Goal: Information Seeking & Learning: Check status

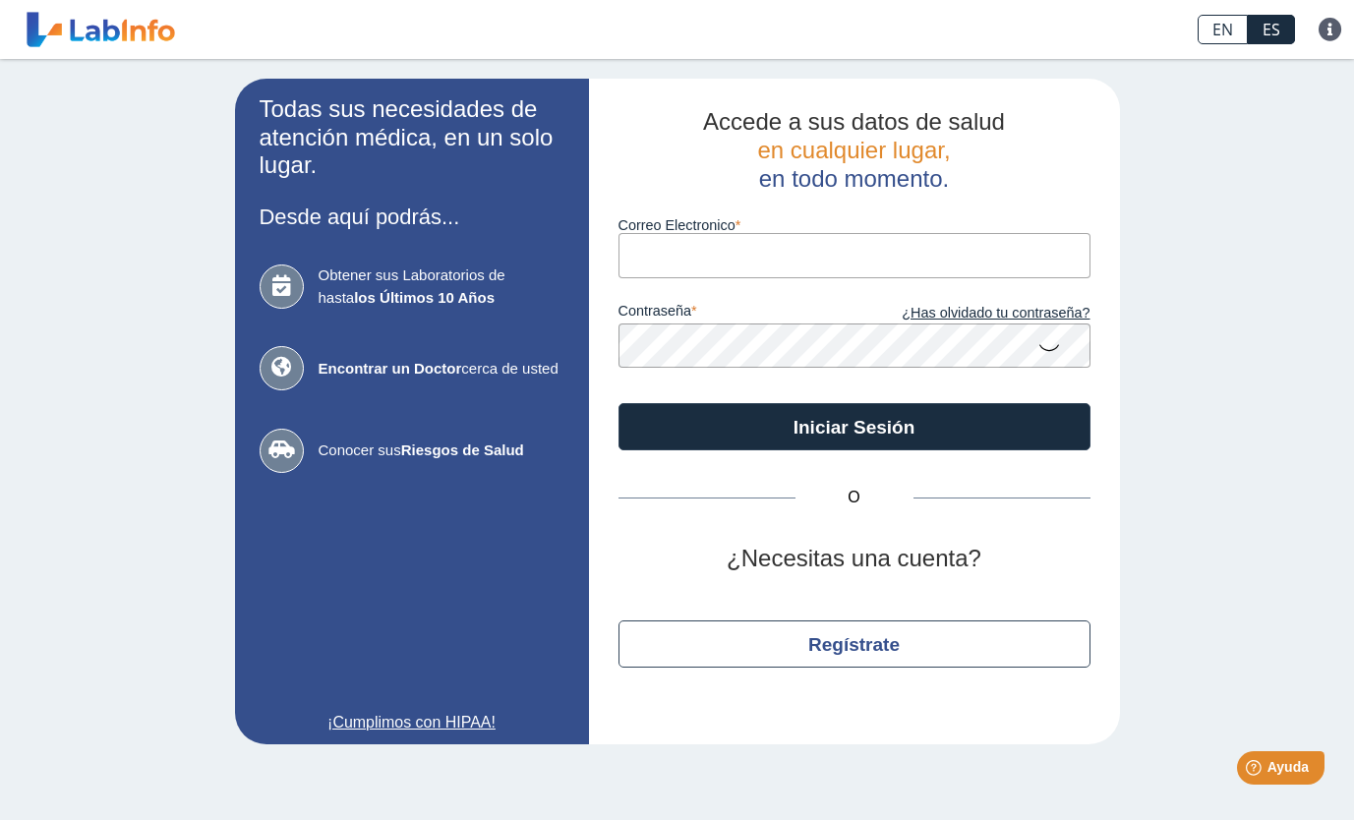
click at [821, 252] on input "Correo Electronico" at bounding box center [855, 255] width 472 height 44
type input "[EMAIL_ADDRESS][DOMAIN_NAME]"
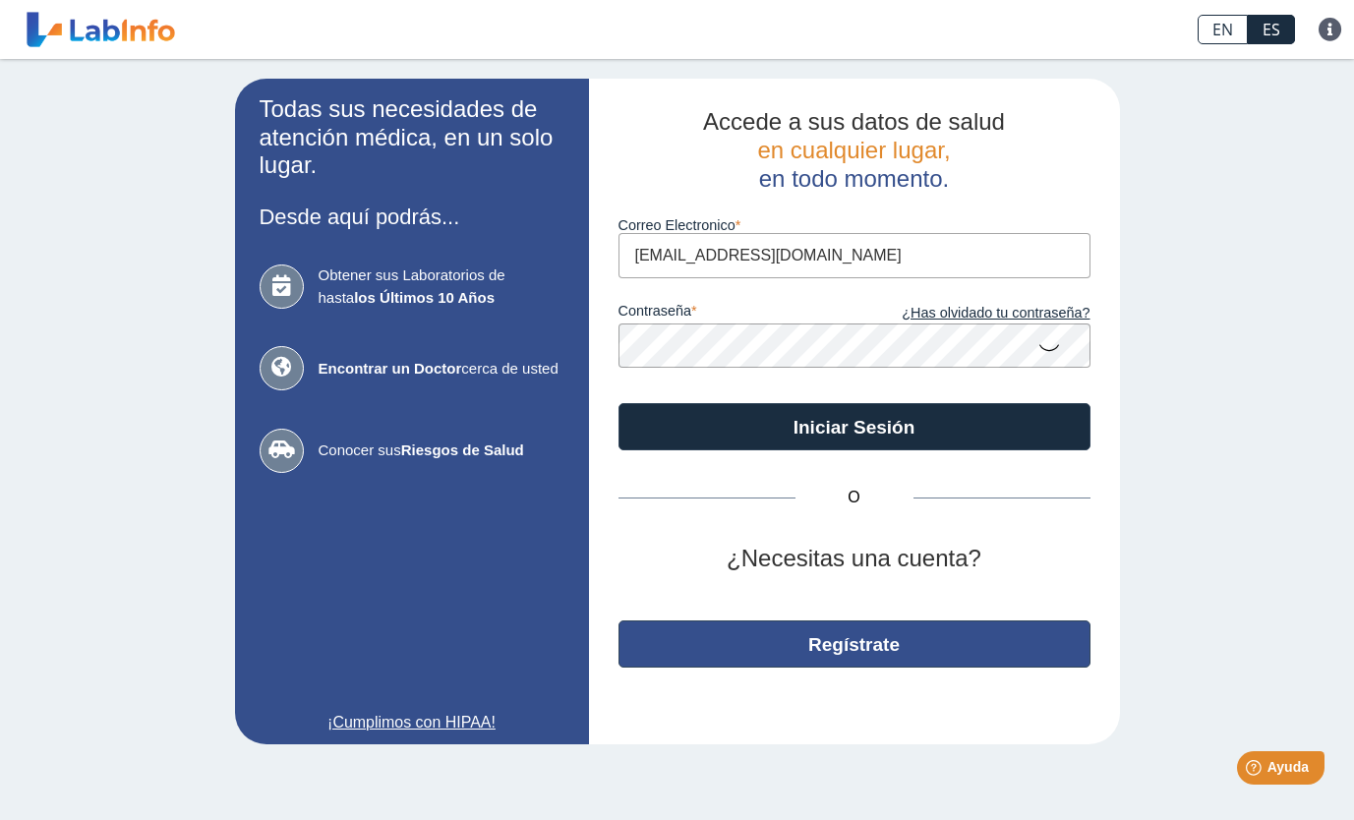
click at [911, 652] on button "Regístrate" at bounding box center [855, 644] width 472 height 47
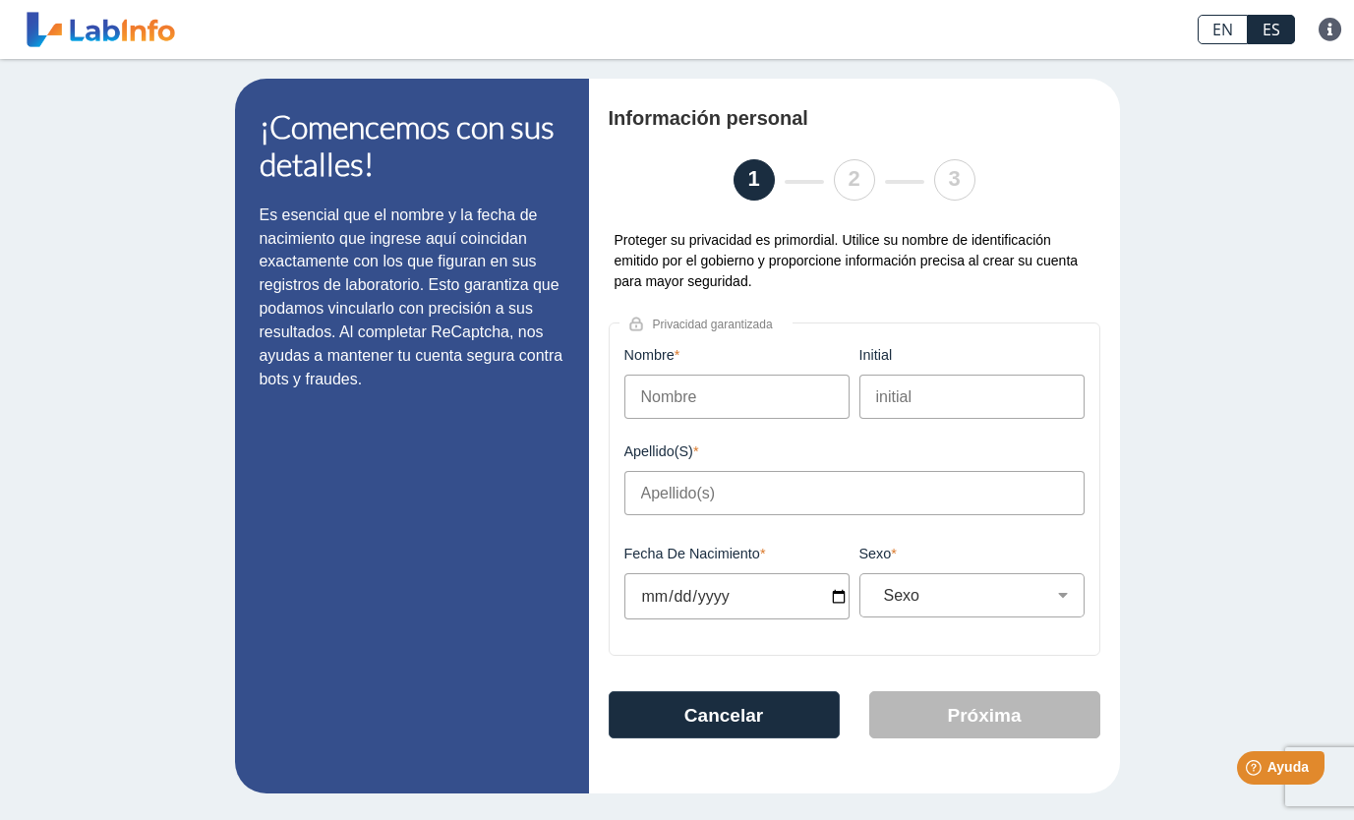
click at [805, 395] on input "Nombre" at bounding box center [737, 397] width 225 height 44
type input "Adalberto"
click at [934, 400] on input "initial" at bounding box center [972, 397] width 225 height 44
click at [891, 515] on input "Apellido(s)" at bounding box center [855, 493] width 460 height 44
type input "Cotto Poueriet"
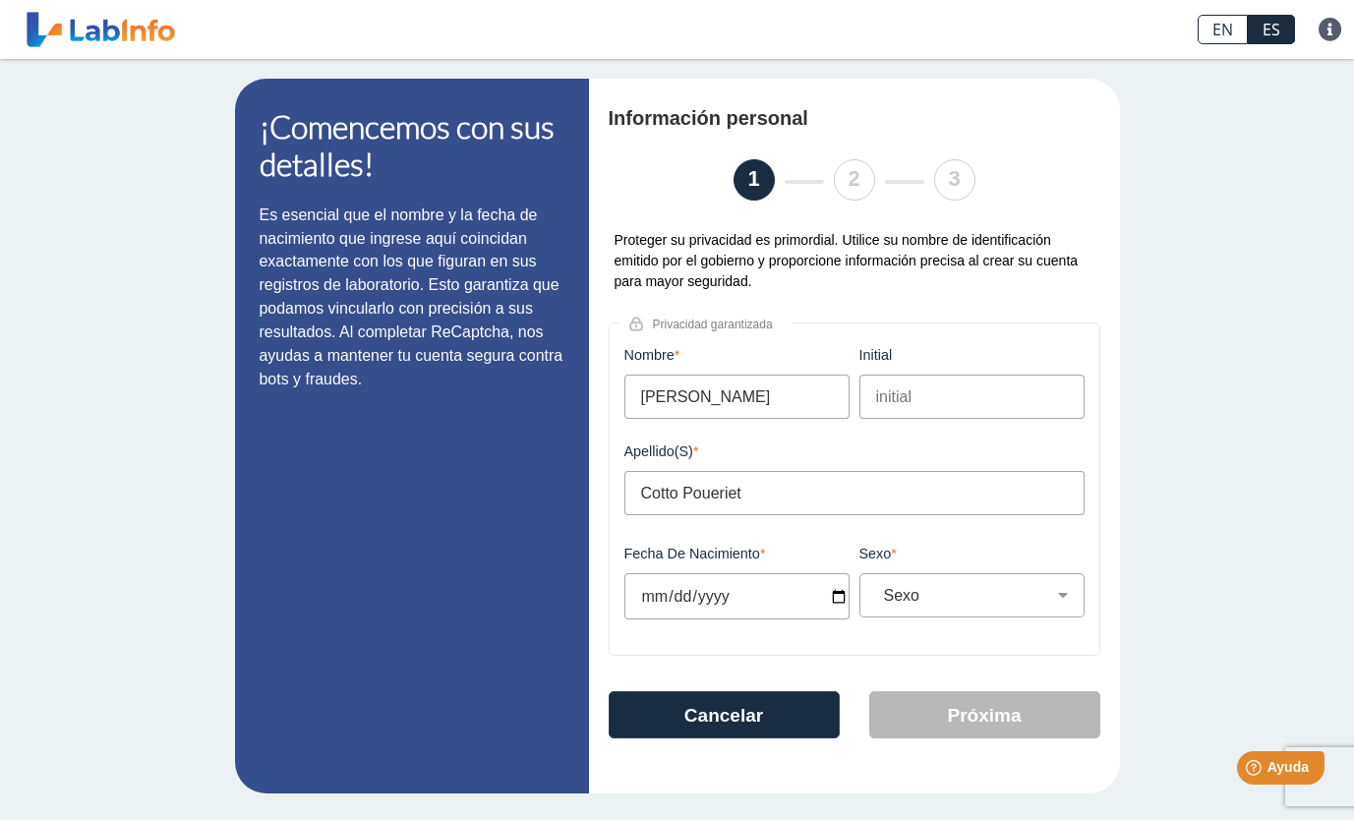
click at [834, 600] on input "Fecha de Nacimiento" at bounding box center [737, 596] width 225 height 46
click at [839, 604] on input "Fecha de Nacimiento" at bounding box center [737, 596] width 225 height 46
type input "2025-10-17"
select select
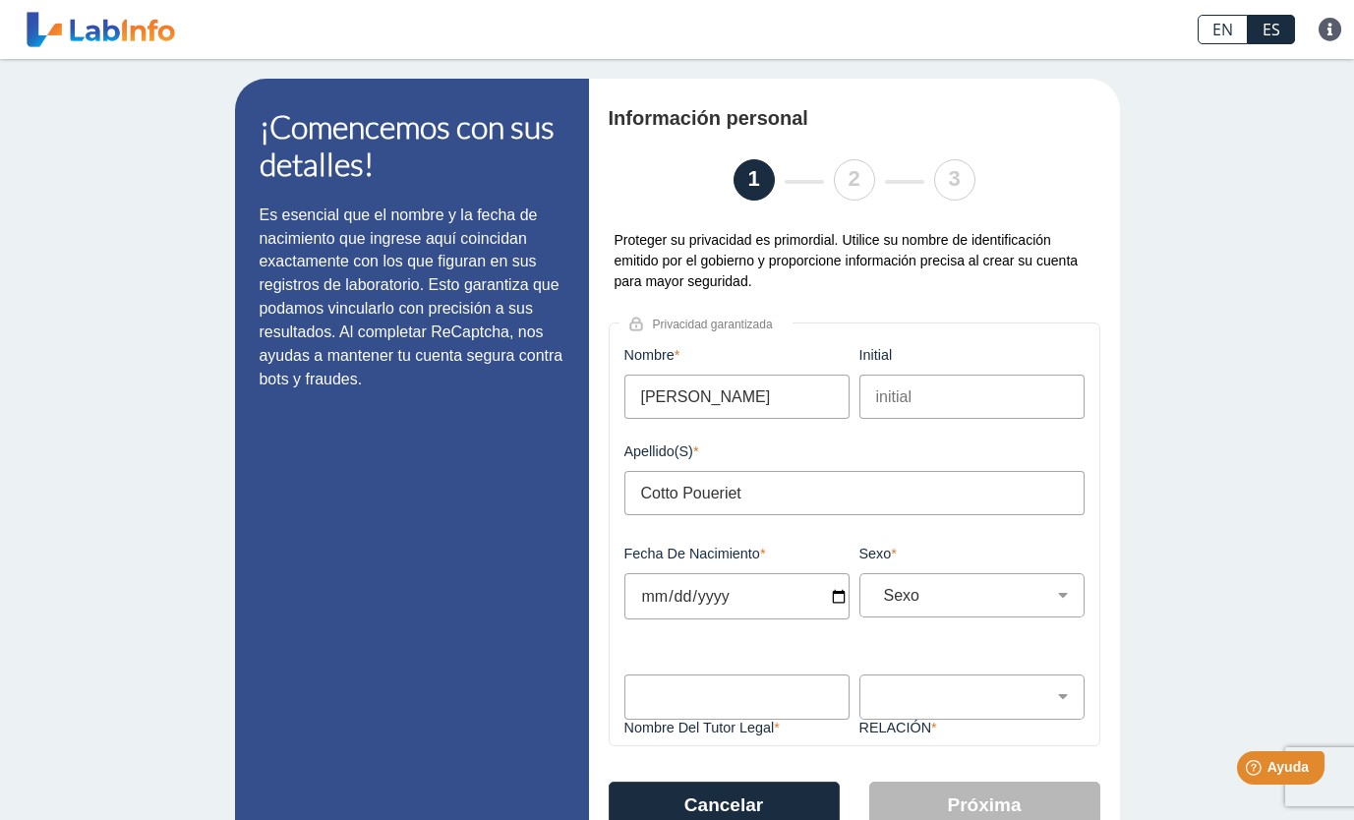
click at [747, 593] on input "2025-12-03" at bounding box center [737, 596] width 225 height 46
click at [739, 595] on input "2025-12-03" at bounding box center [737, 596] width 225 height 46
click at [720, 595] on input "2025-12-03" at bounding box center [737, 596] width 225 height 46
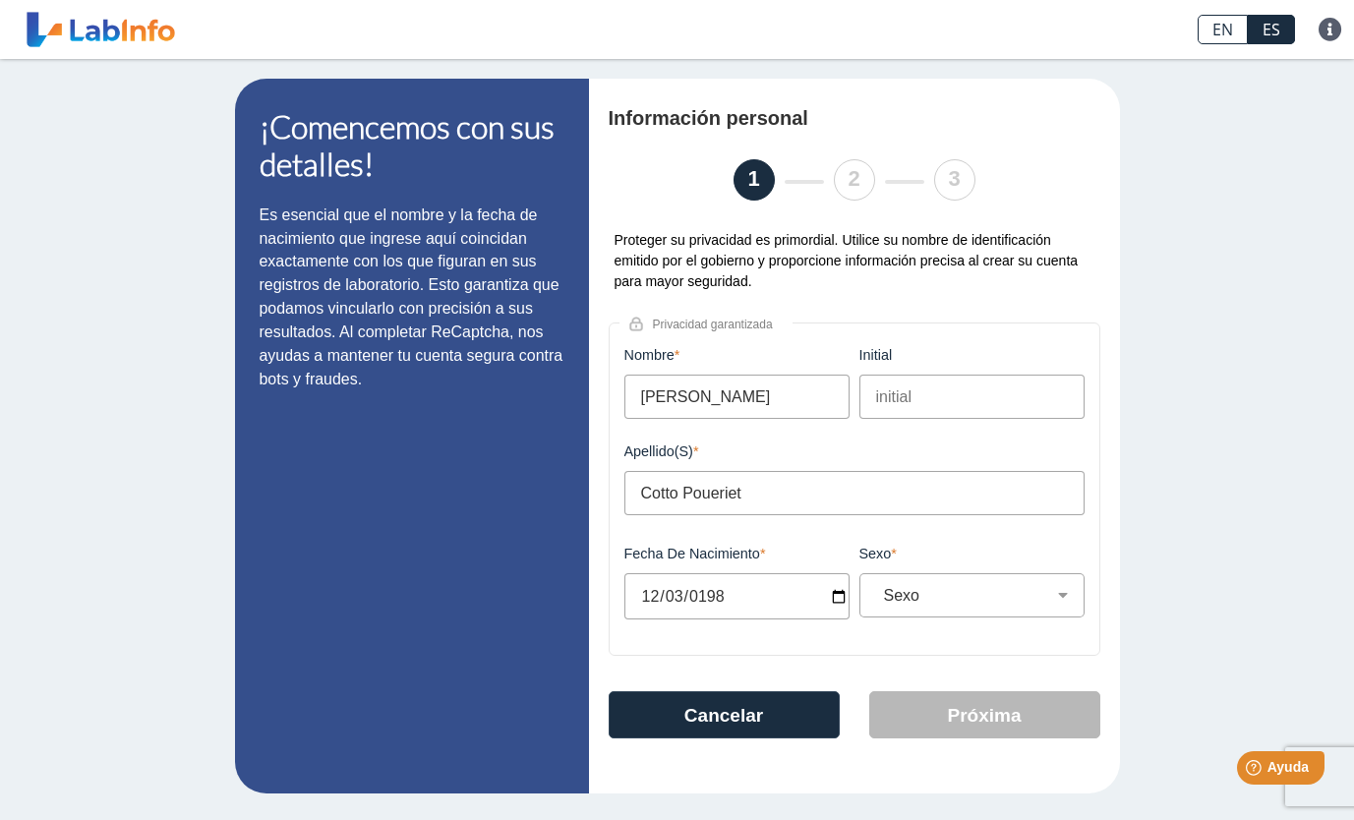
type input "1983-12-03"
click at [1022, 605] on select "Sexo Masculino Femenino" at bounding box center [980, 595] width 208 height 19
select select "M"
click at [876, 589] on select "Sexo Masculino Femenino" at bounding box center [980, 595] width 208 height 19
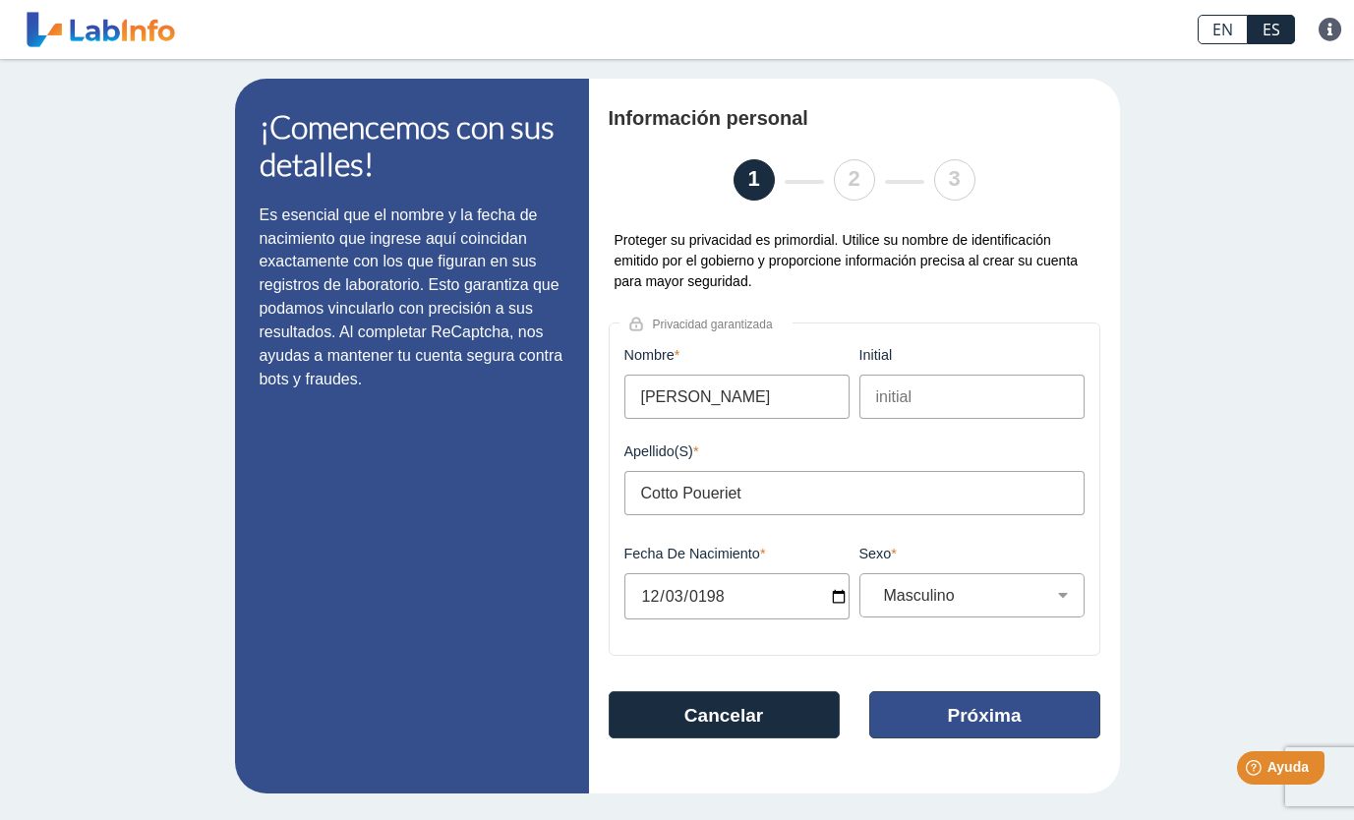
click at [1050, 713] on button "Próxima" at bounding box center [985, 715] width 231 height 47
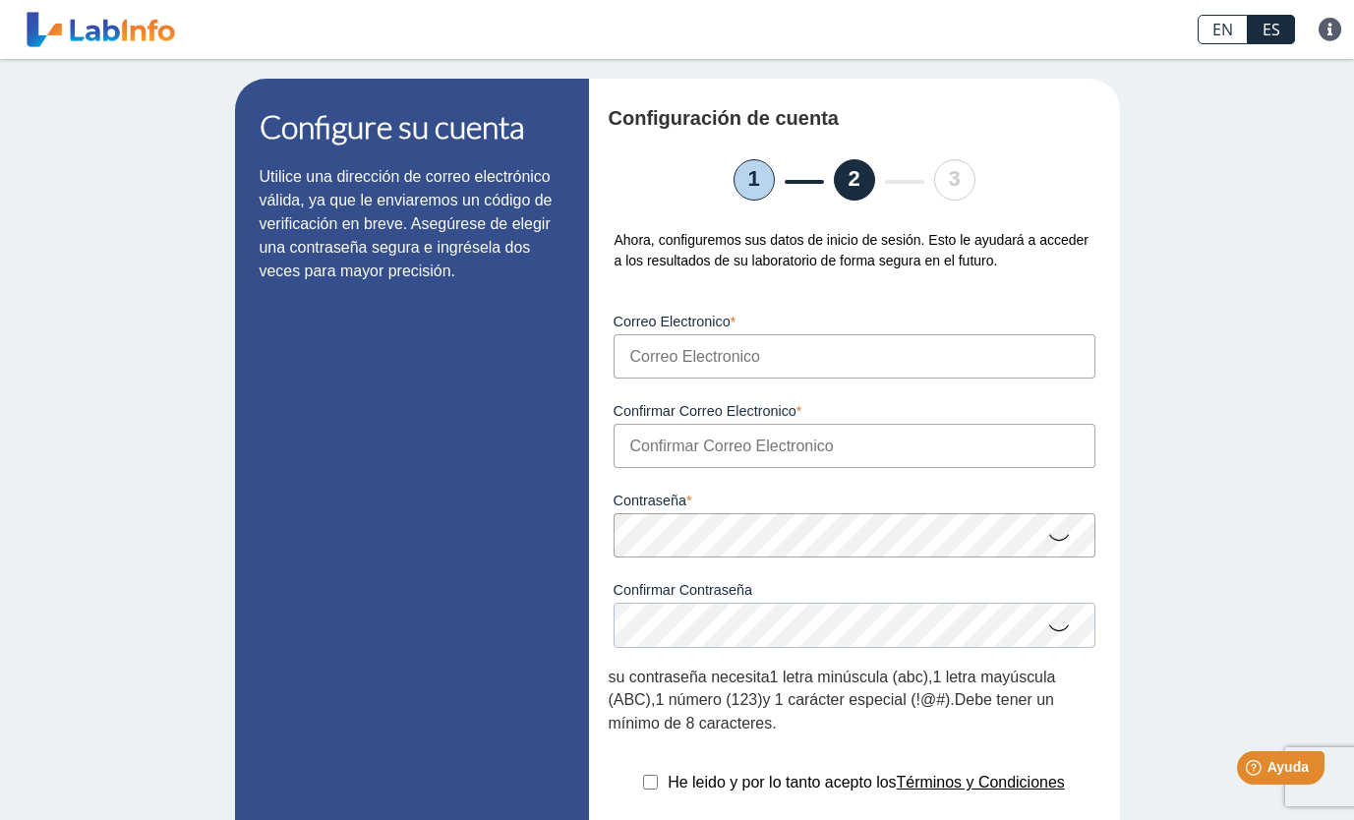
click at [875, 351] on input "Correo Electronico" at bounding box center [855, 356] width 482 height 44
type input "[EMAIL_ADDRESS][DOMAIN_NAME]"
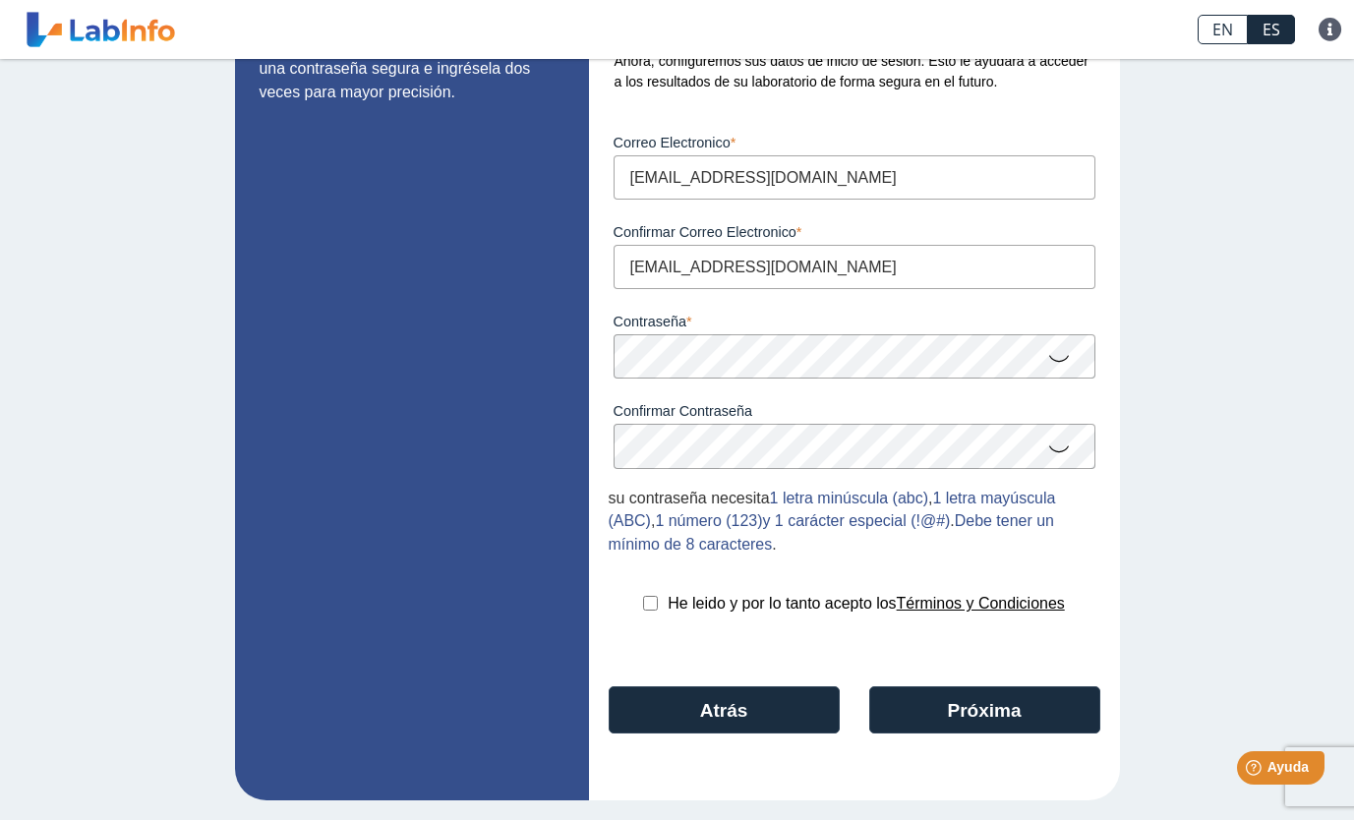
scroll to position [184, 0]
click at [643, 596] on input "checkbox" at bounding box center [650, 603] width 15 height 15
checkbox input "true"
click at [976, 706] on button "Próxima" at bounding box center [985, 710] width 231 height 47
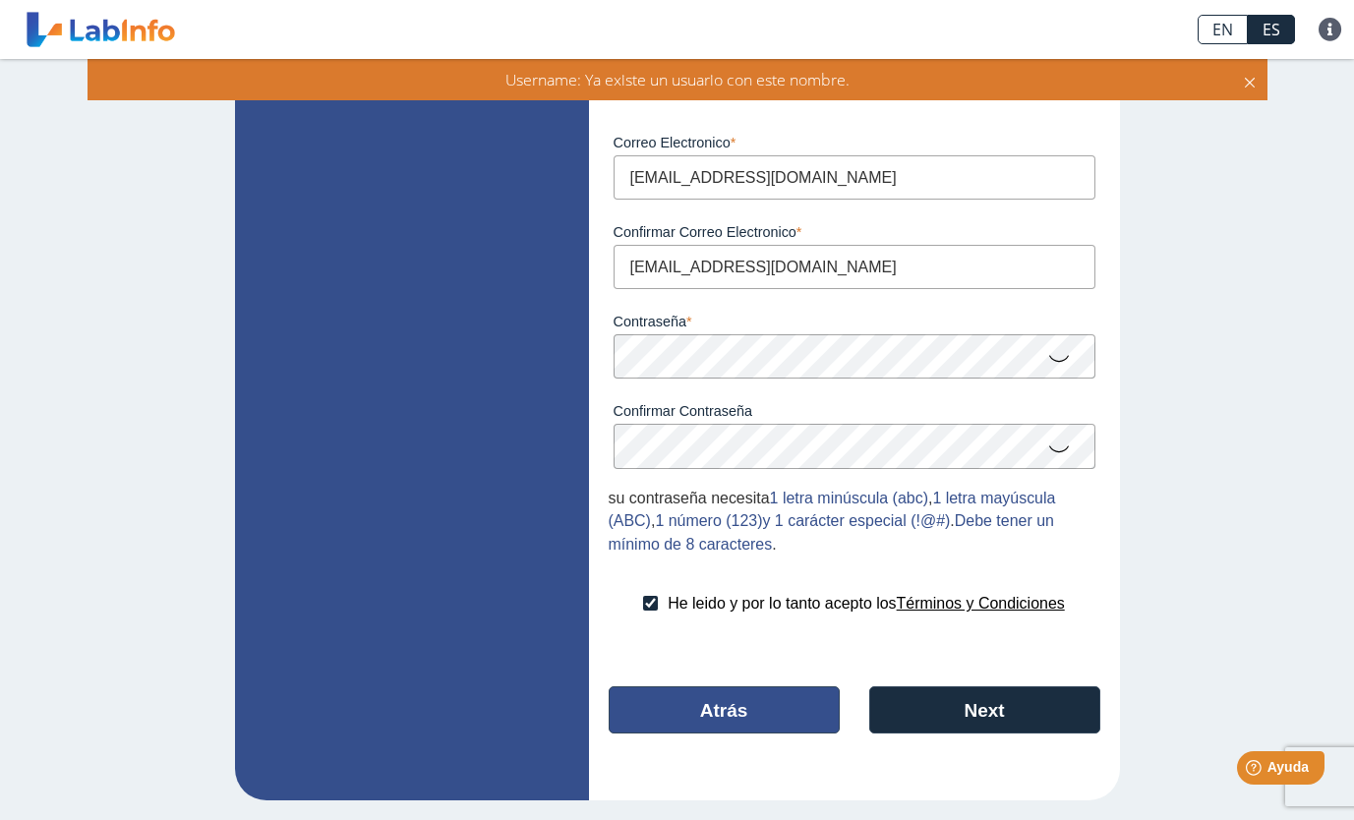
click at [779, 695] on button "Atrás" at bounding box center [724, 710] width 231 height 47
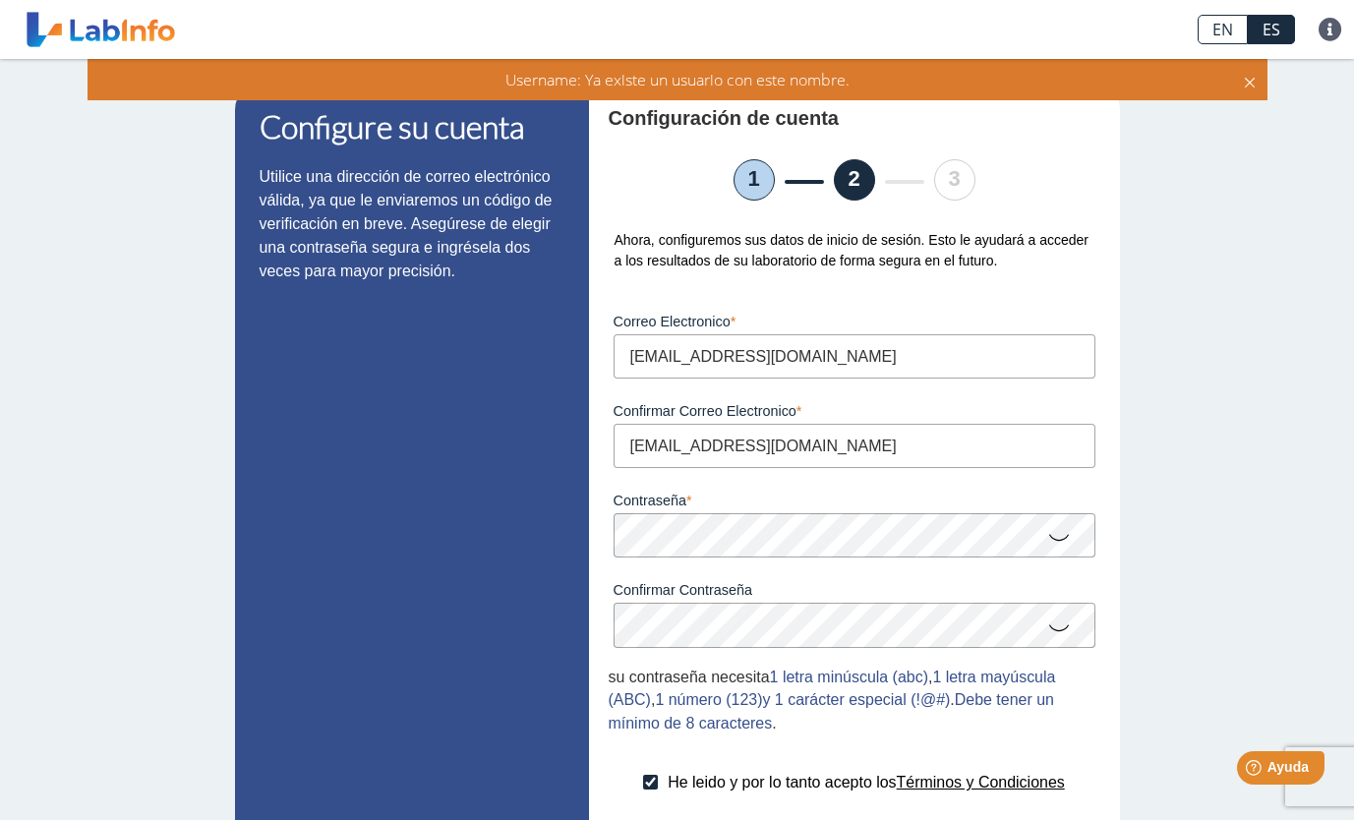
select select "M"
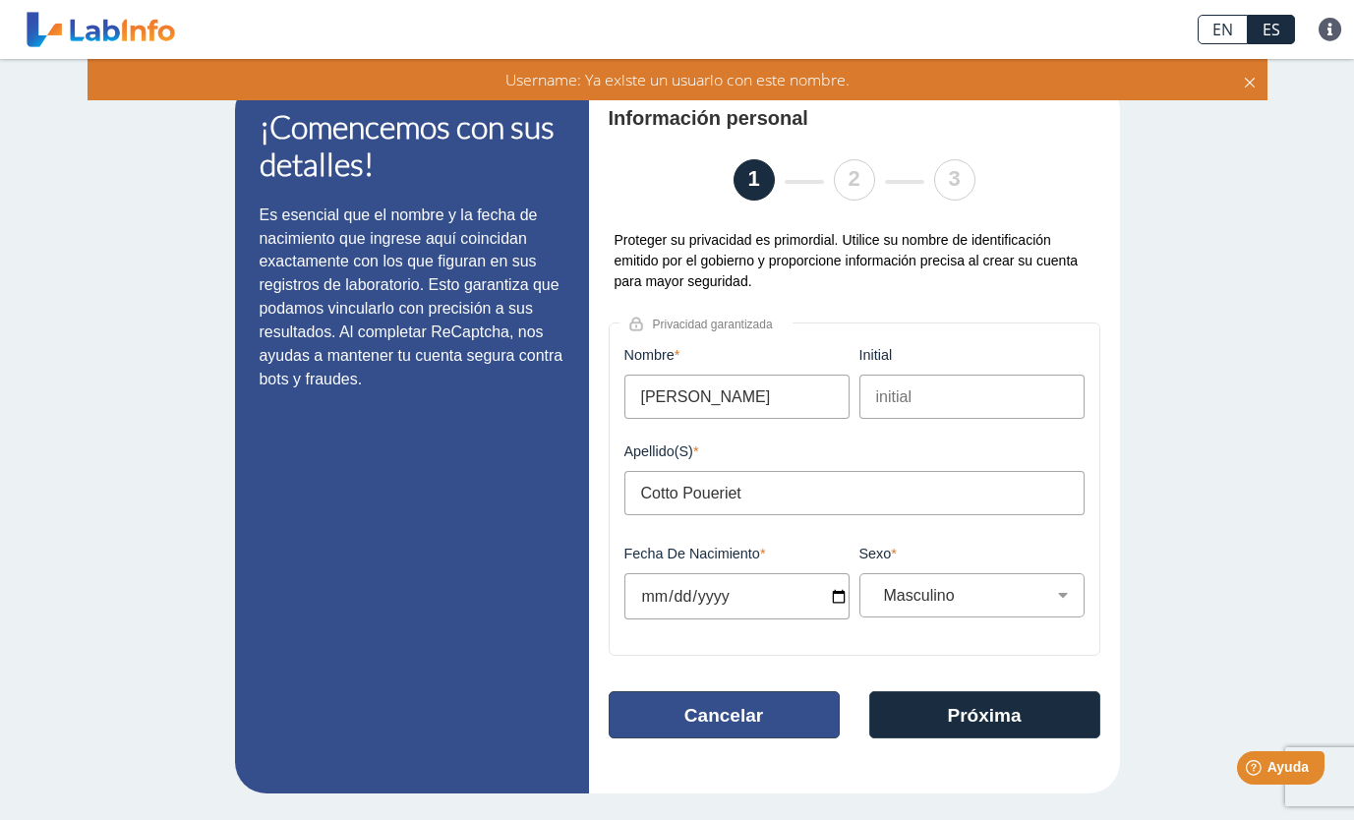
click at [808, 735] on button "Cancelar" at bounding box center [724, 715] width 231 height 47
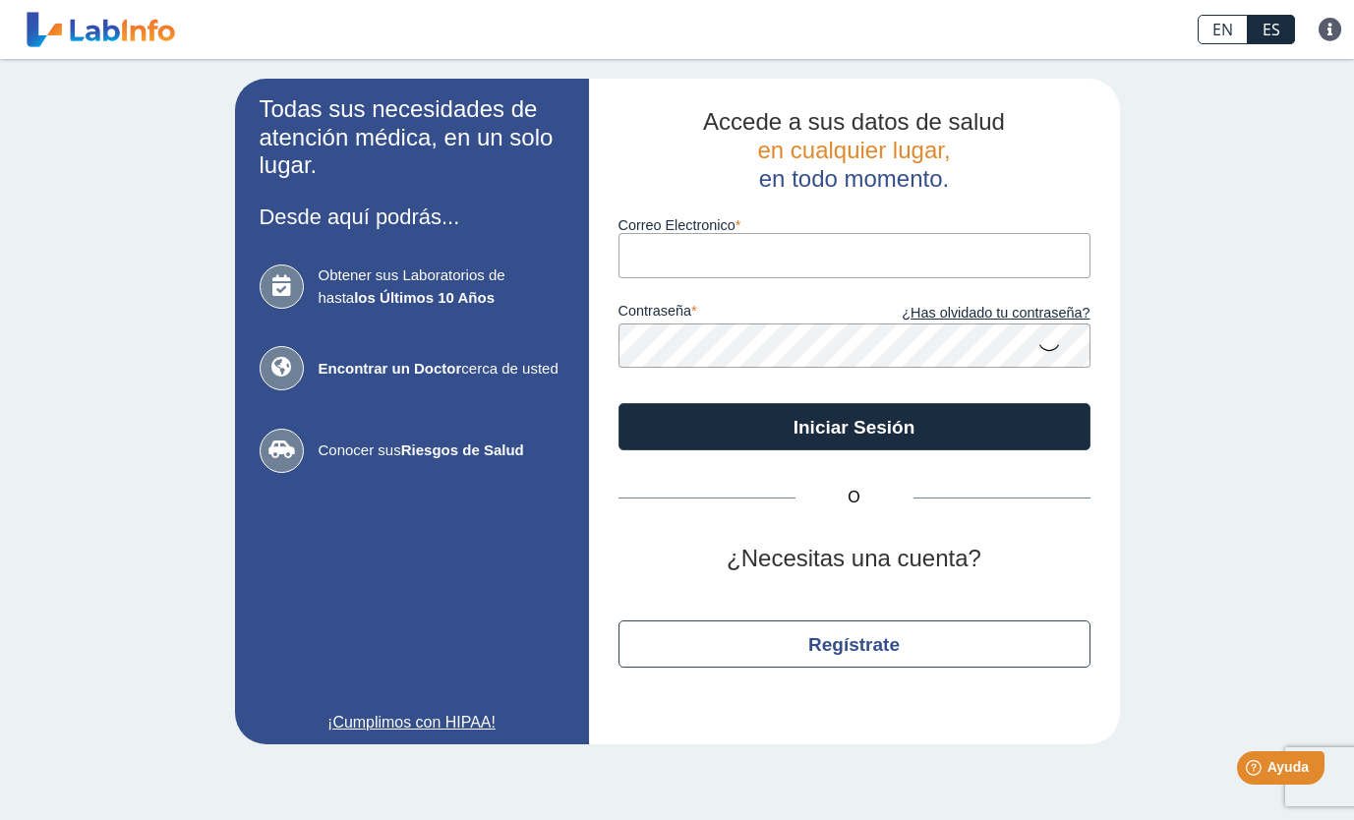
click at [885, 264] on input "Correo Electronico" at bounding box center [855, 255] width 472 height 44
click at [1021, 315] on link "¿Has olvidado tu contraseña?" at bounding box center [973, 314] width 236 height 22
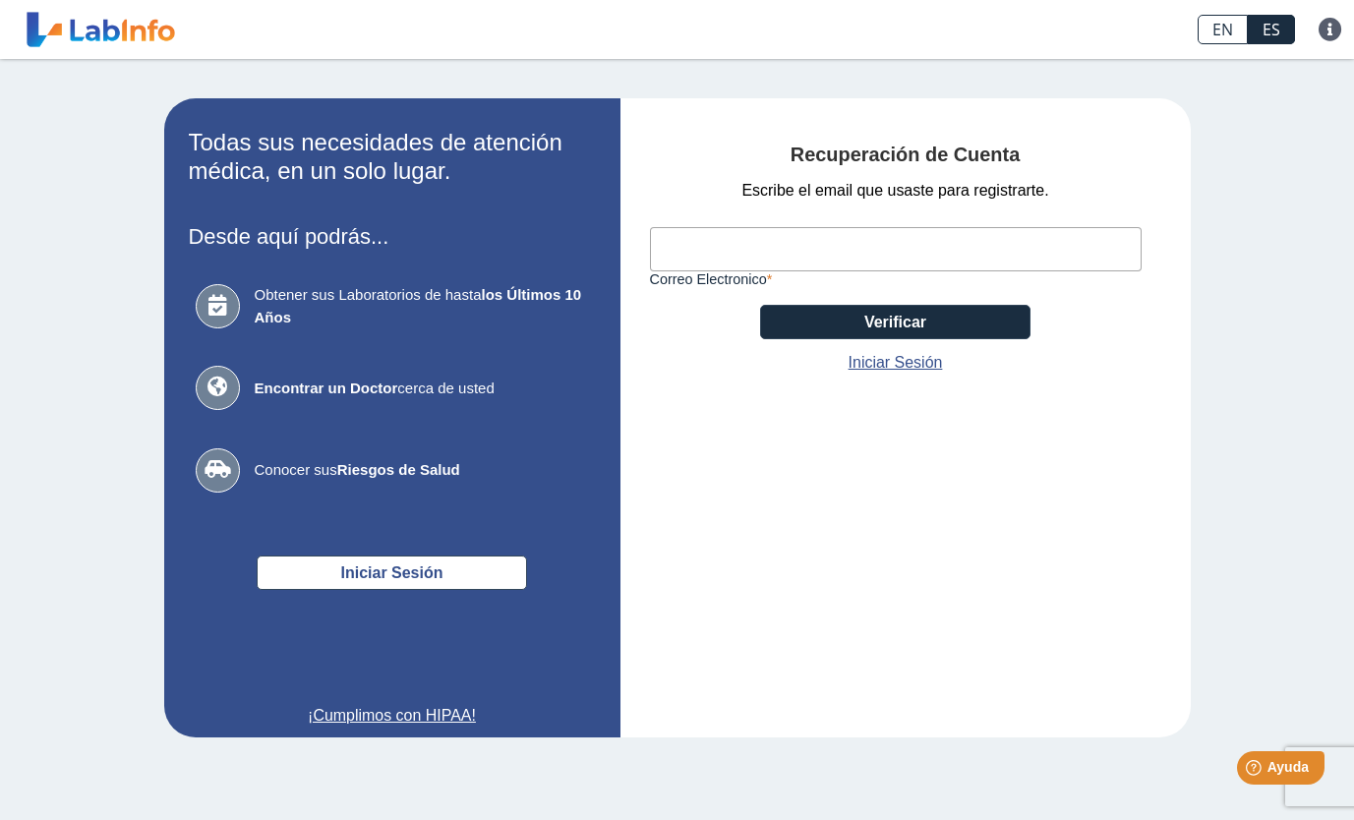
click at [709, 244] on input "Correo Electronico" at bounding box center [896, 249] width 492 height 44
type input "[EMAIL_ADDRESS][DOMAIN_NAME]"
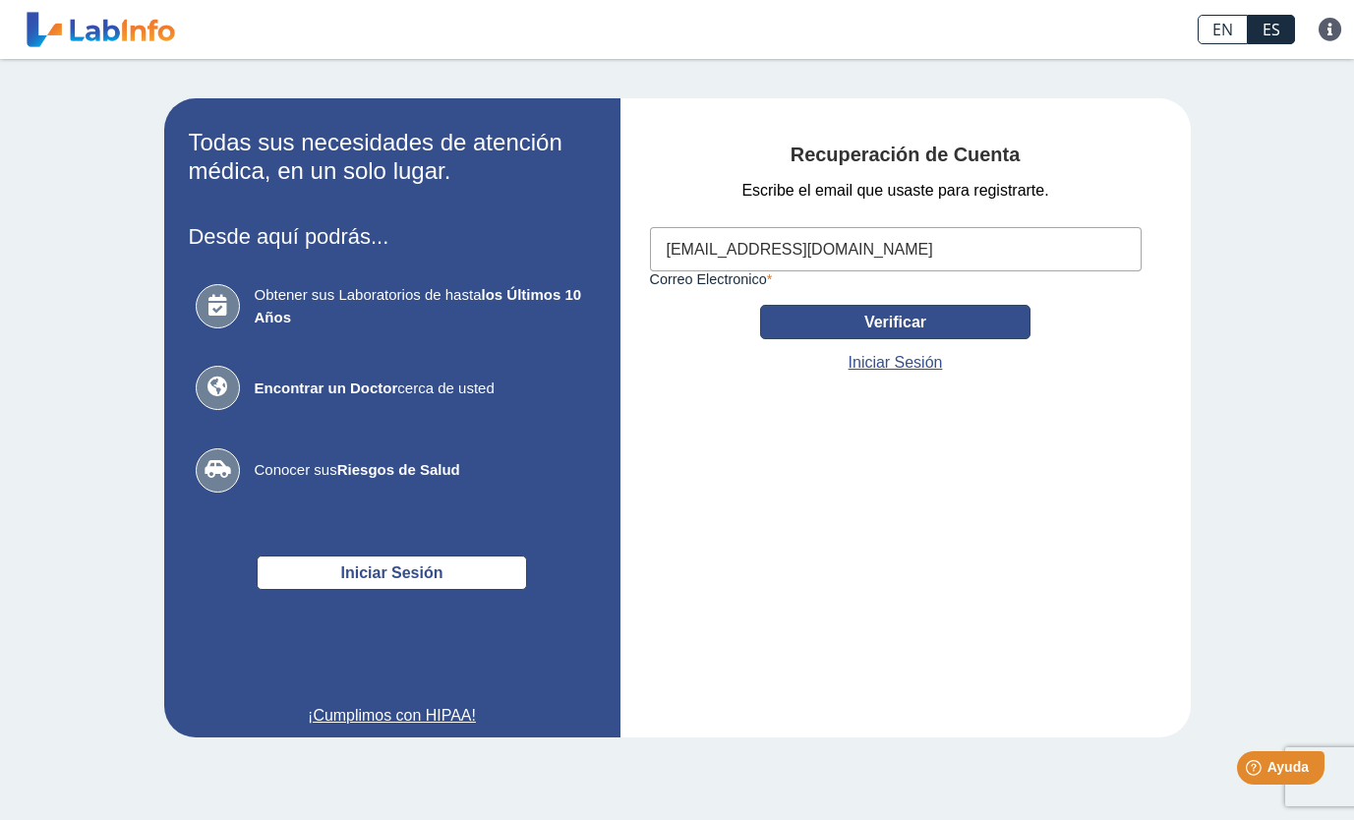
click at [923, 327] on button "Verificar" at bounding box center [895, 322] width 271 height 34
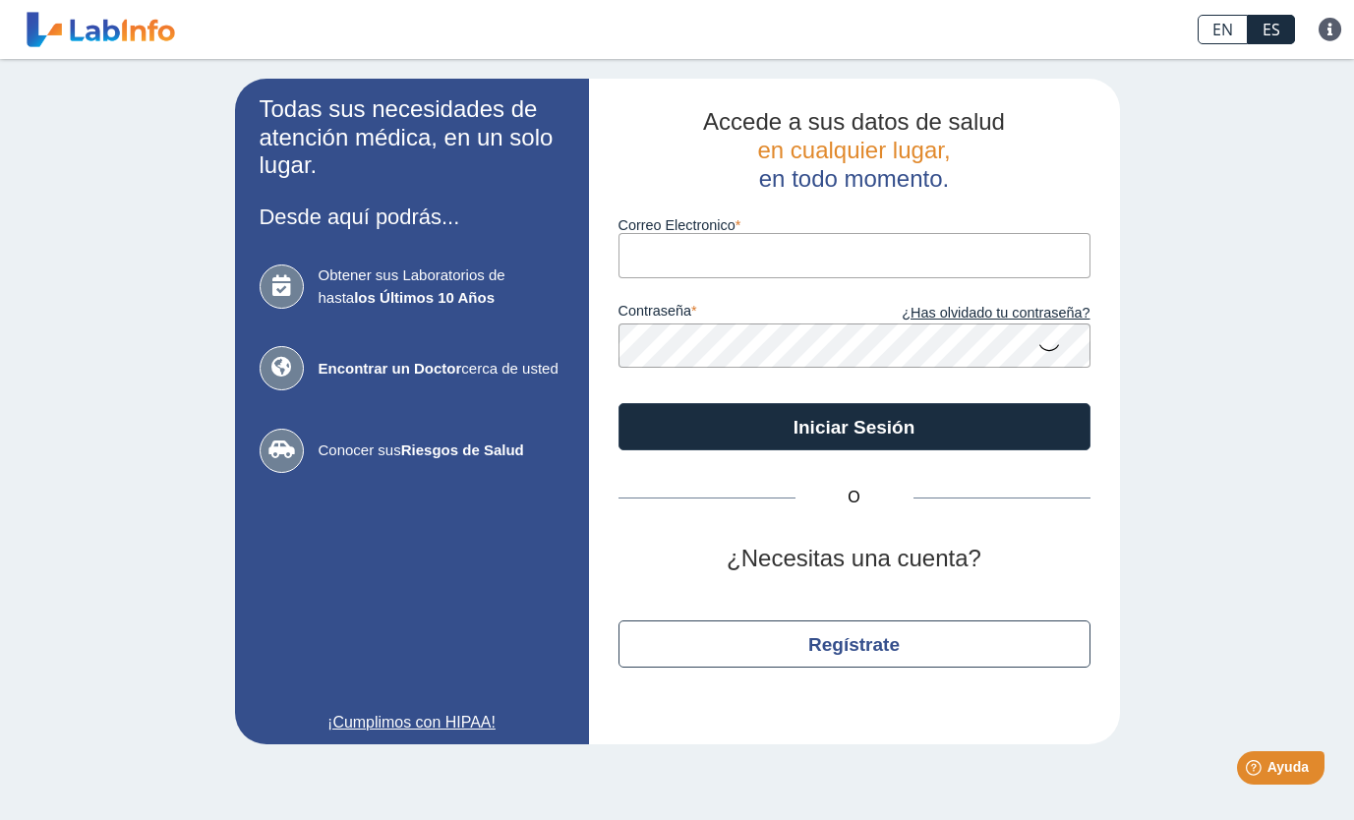
type input "[EMAIL_ADDRESS][DOMAIN_NAME]"
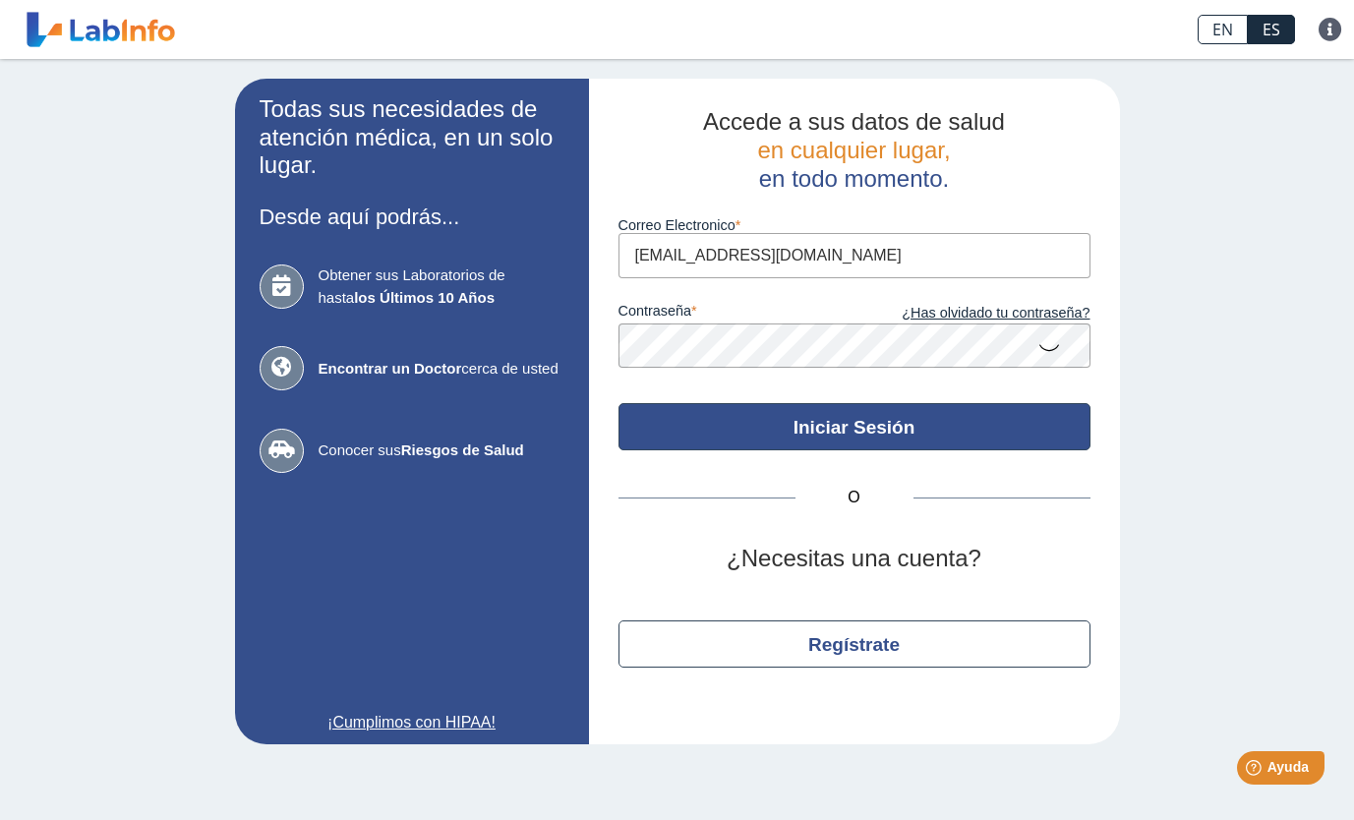
click at [995, 426] on button "Iniciar Sesión" at bounding box center [855, 426] width 472 height 47
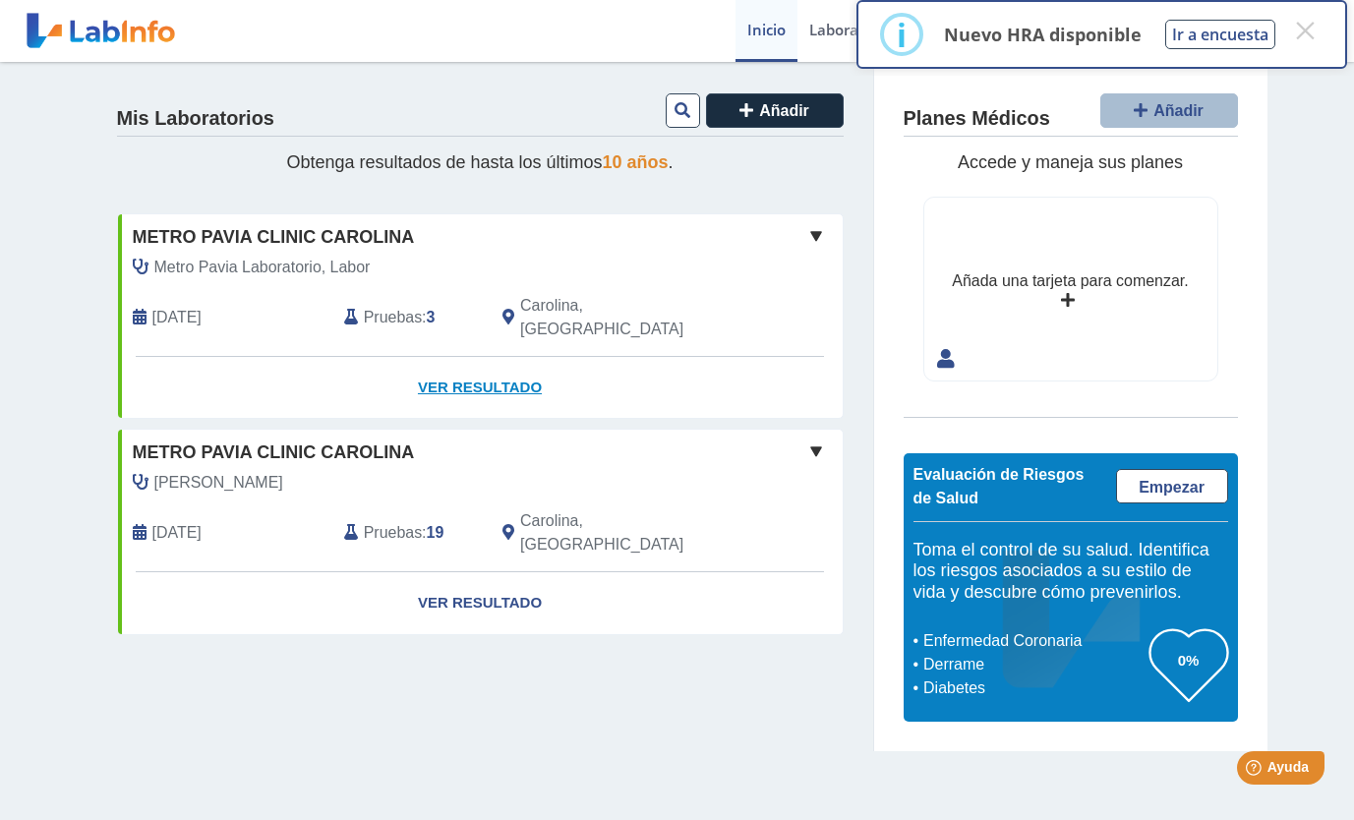
click at [490, 360] on link "Ver Resultado" at bounding box center [480, 388] width 725 height 62
click at [509, 363] on link "Ver Resultado" at bounding box center [480, 388] width 725 height 62
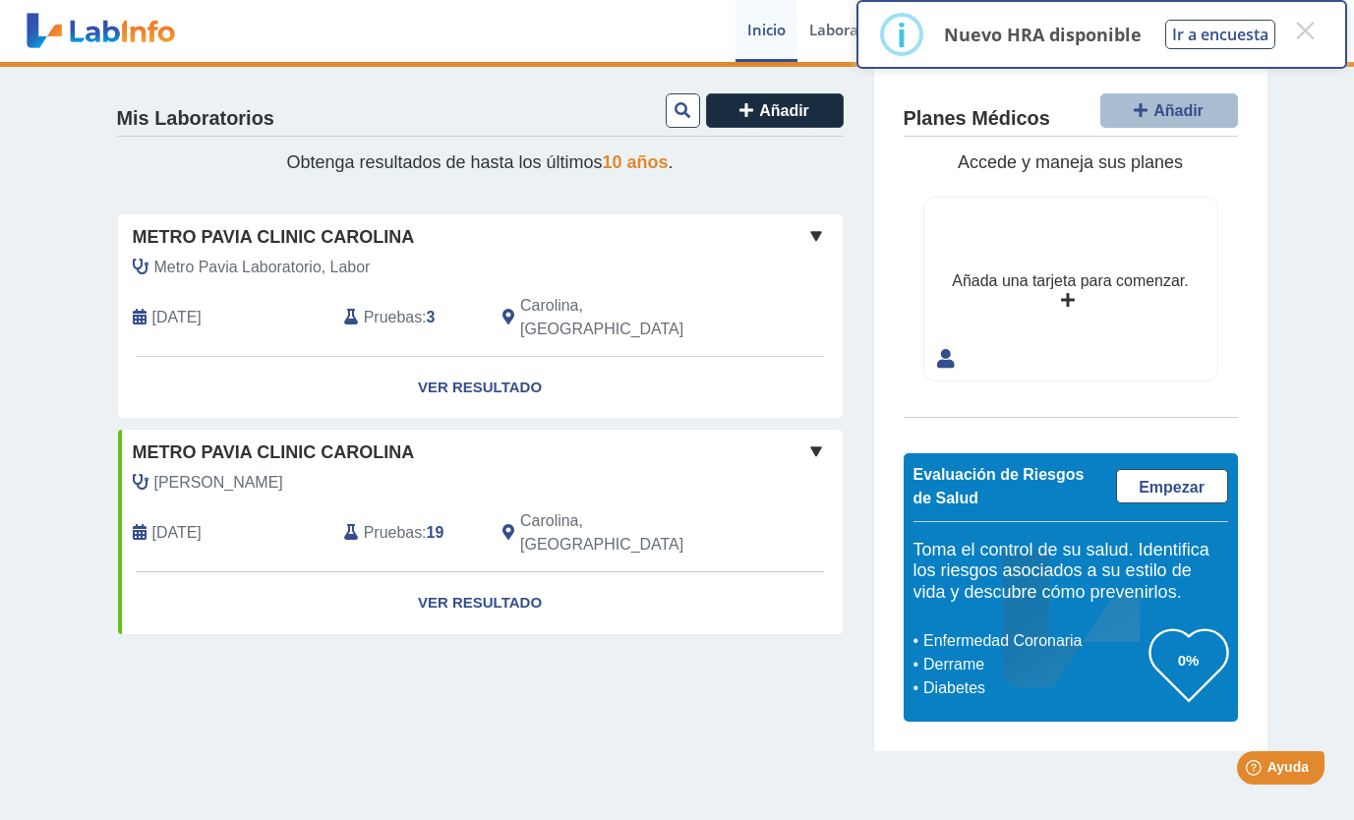
click at [815, 240] on span at bounding box center [817, 236] width 24 height 24
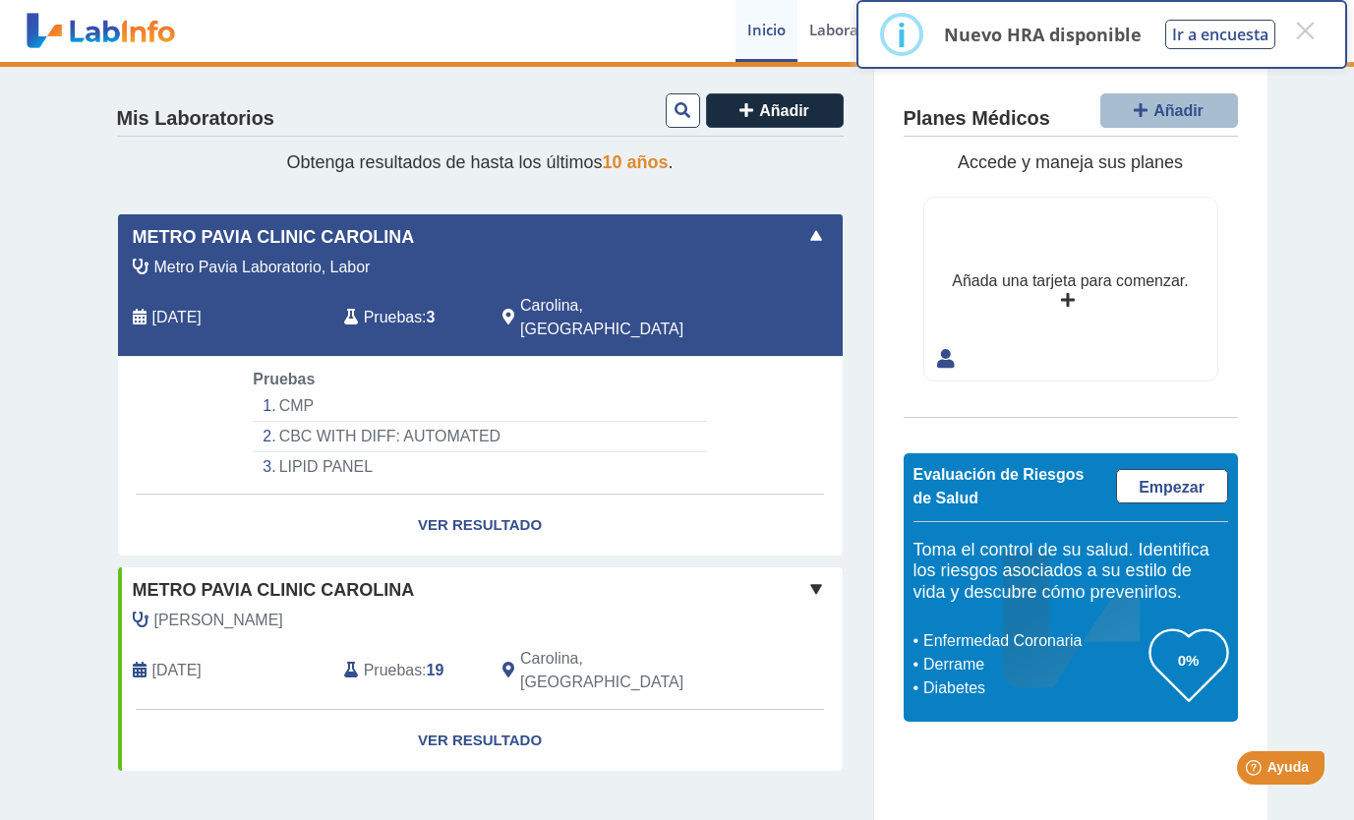
click at [427, 422] on li "CBC WITH DIFF: AUTOMATED" at bounding box center [479, 437] width 453 height 30
click at [319, 391] on li "CMP" at bounding box center [479, 406] width 453 height 30
click at [503, 501] on link "Ver Resultado" at bounding box center [480, 526] width 725 height 62
click at [504, 503] on link "Ver Resultado" at bounding box center [480, 526] width 725 height 62
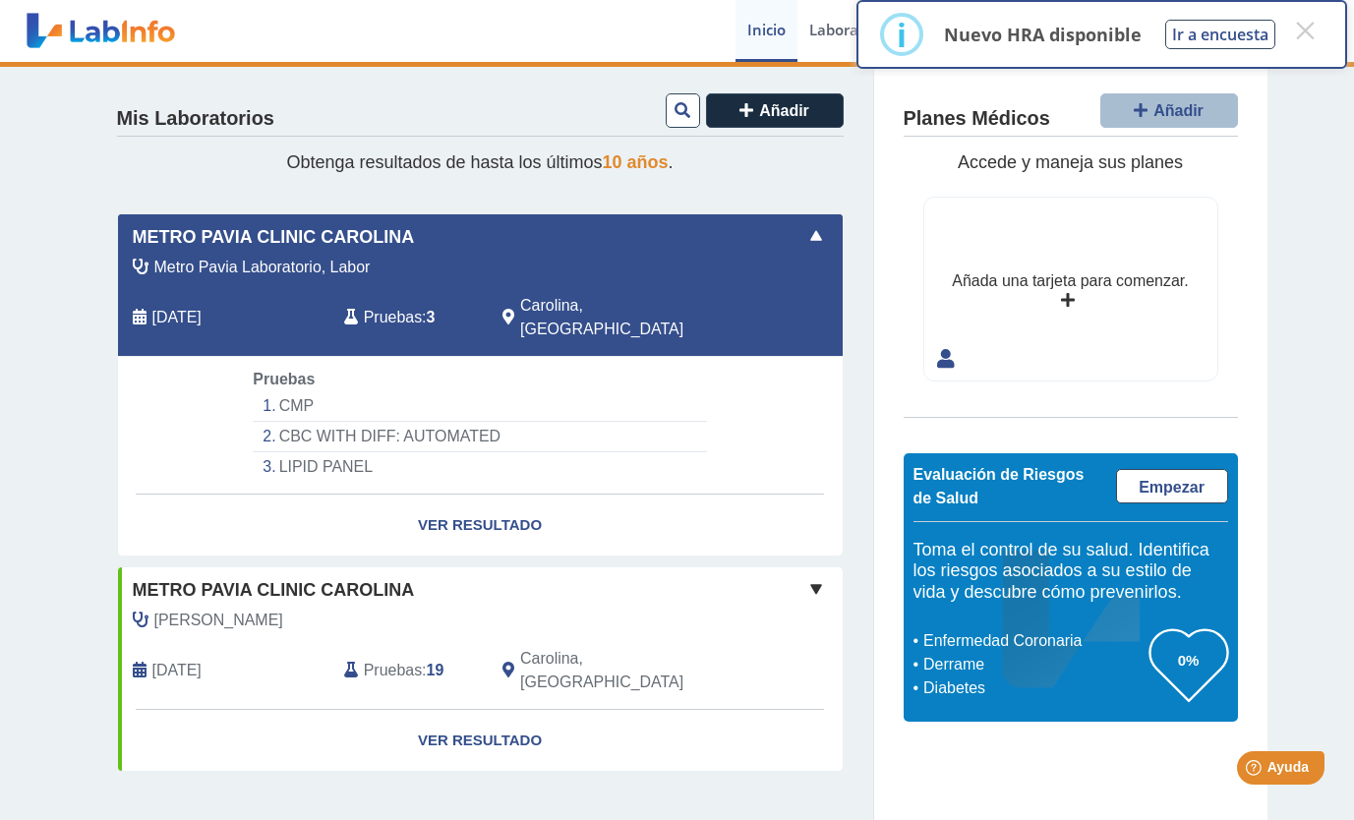
click at [555, 305] on span "Carolina, [GEOGRAPHIC_DATA]" at bounding box center [628, 317] width 217 height 47
click at [410, 306] on span "Pruebas" at bounding box center [393, 318] width 58 height 24
click at [822, 228] on span at bounding box center [817, 236] width 24 height 24
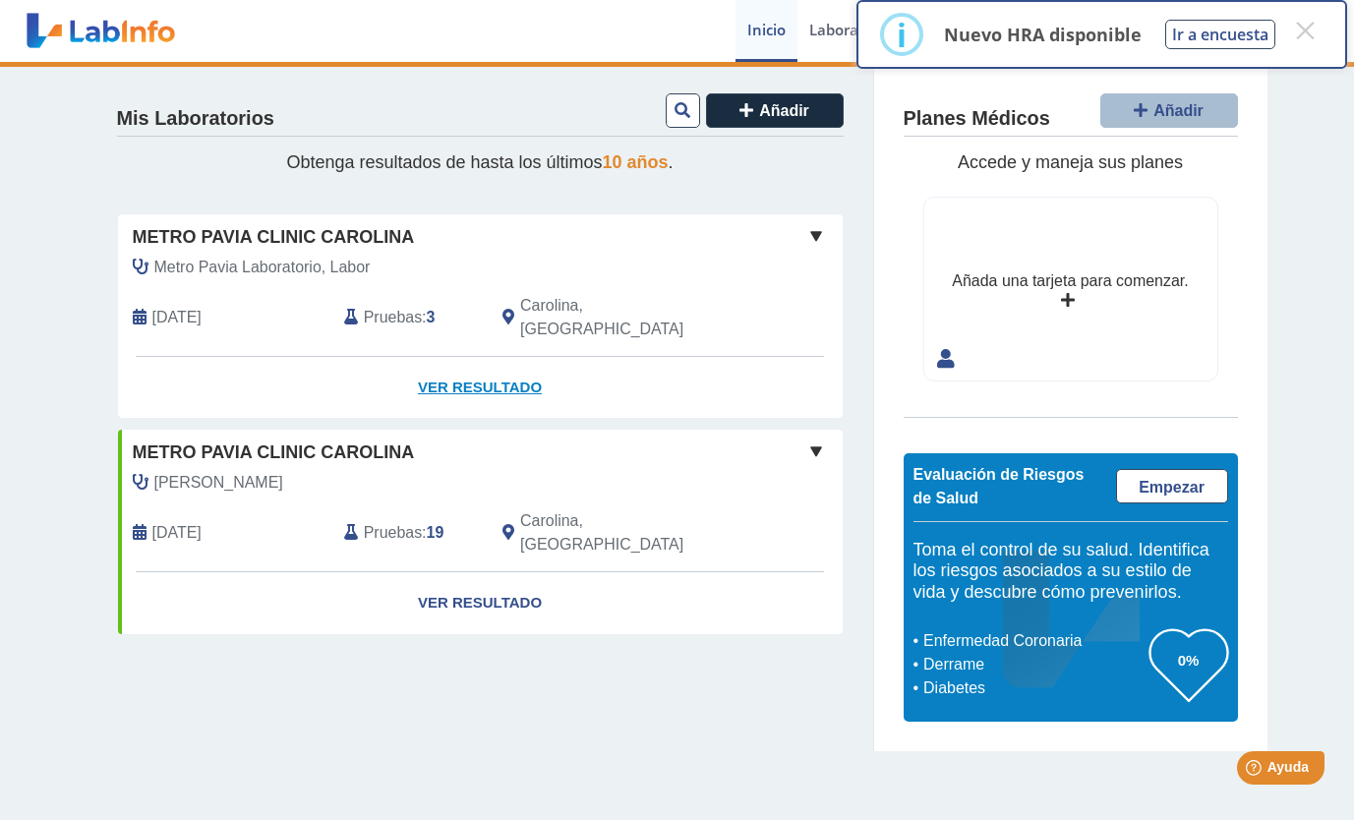
click at [469, 369] on link "Ver Resultado" at bounding box center [480, 388] width 725 height 62
click at [411, 306] on span "Pruebas" at bounding box center [393, 318] width 58 height 24
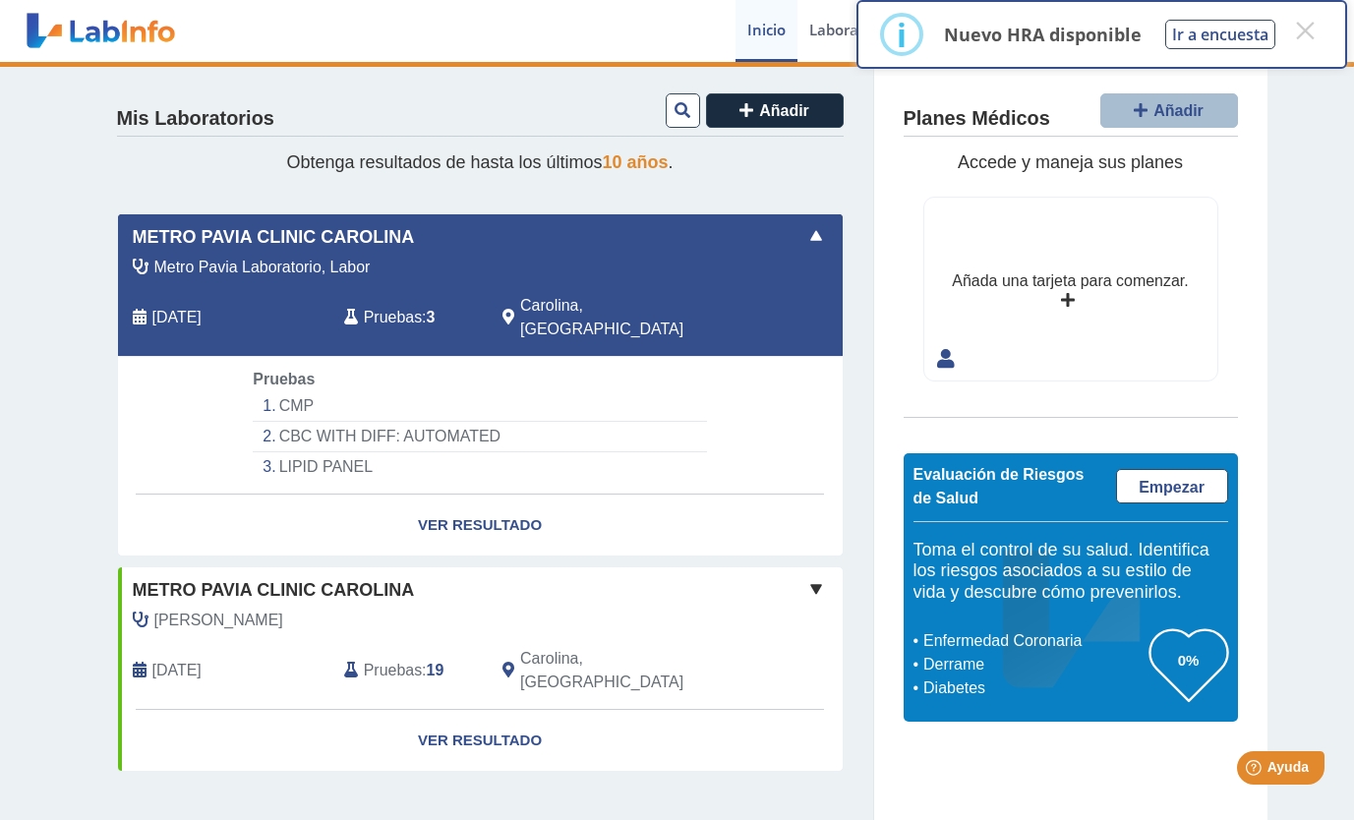
click at [295, 391] on li "CMP" at bounding box center [479, 406] width 453 height 30
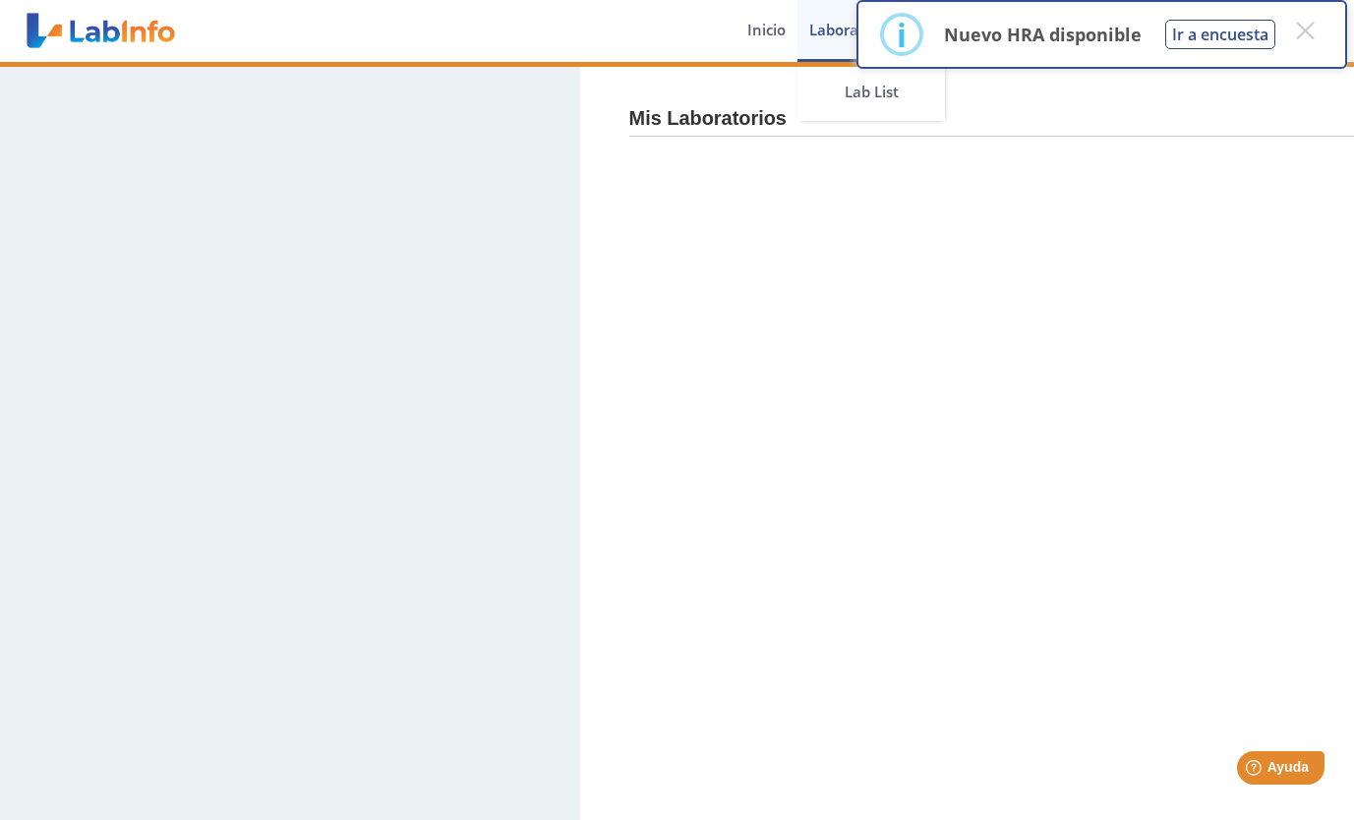
select select "***"
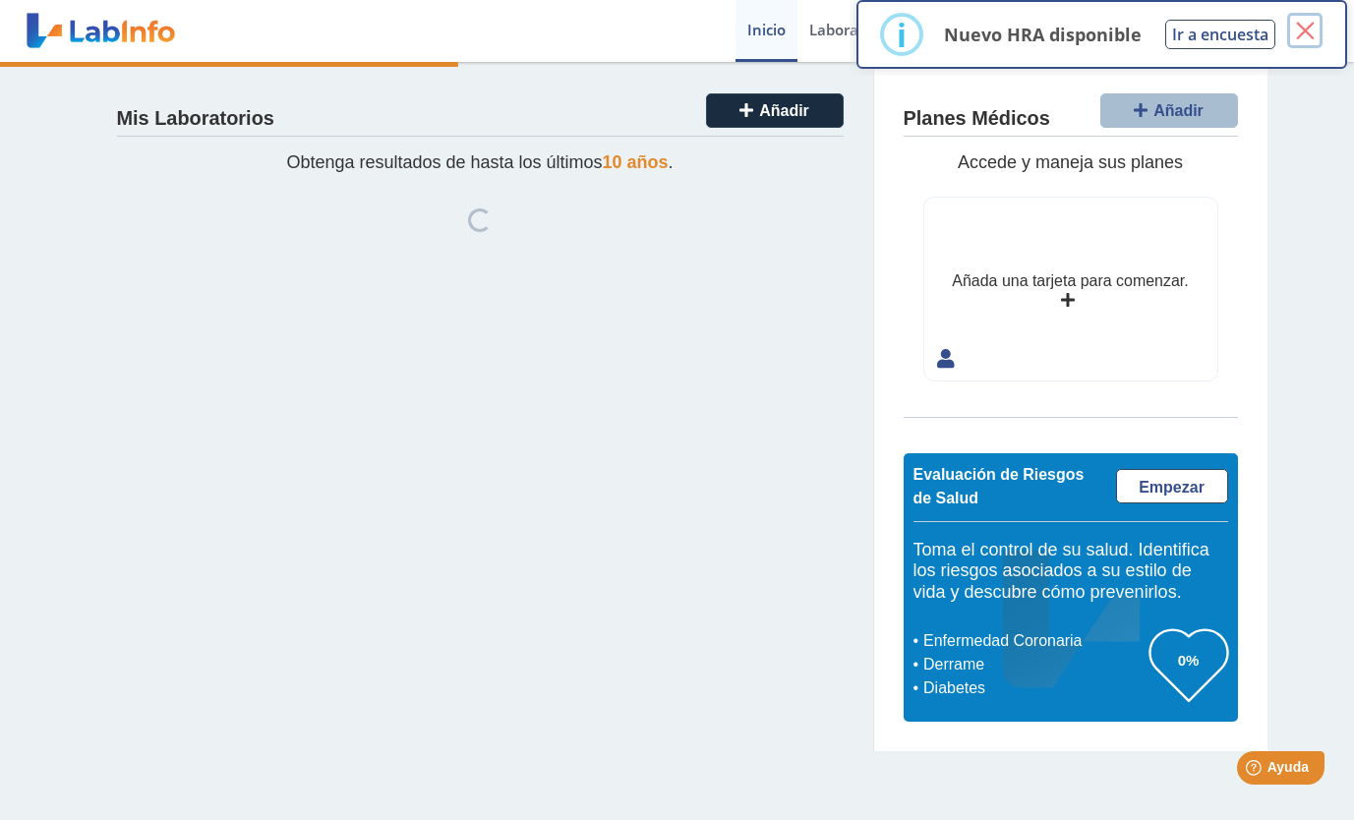
click at [1311, 25] on button "×" at bounding box center [1305, 30] width 35 height 35
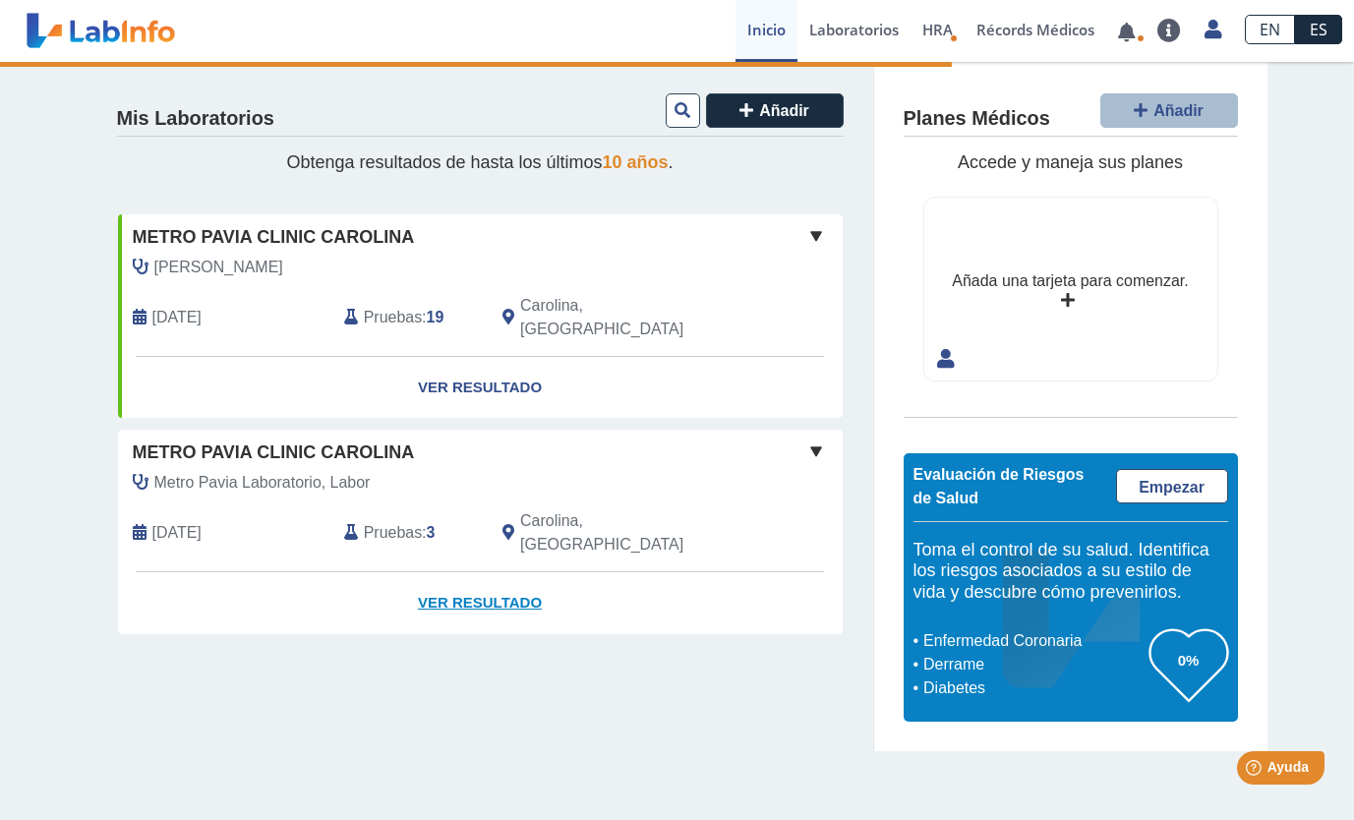
click at [507, 572] on link "Ver Resultado" at bounding box center [480, 603] width 725 height 62
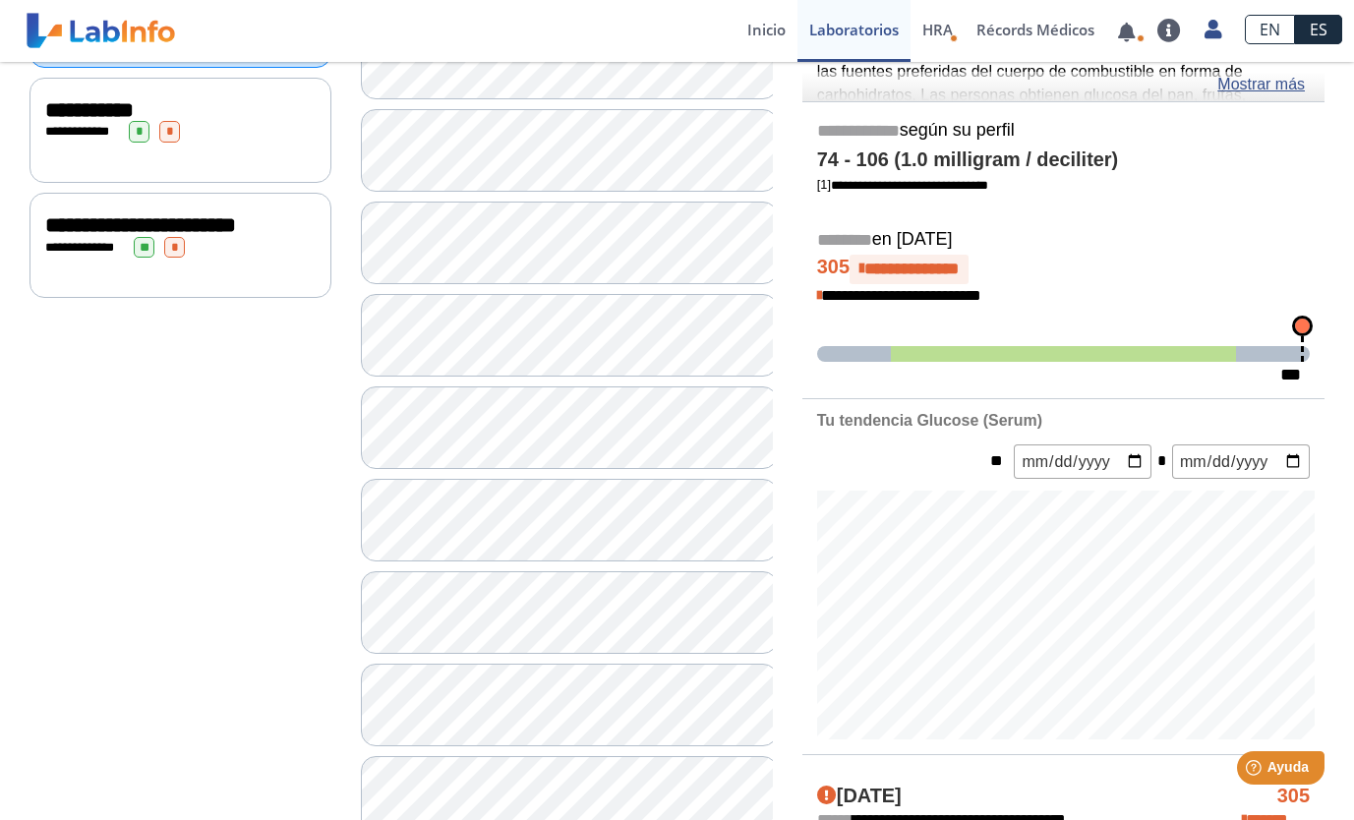
scroll to position [83, 0]
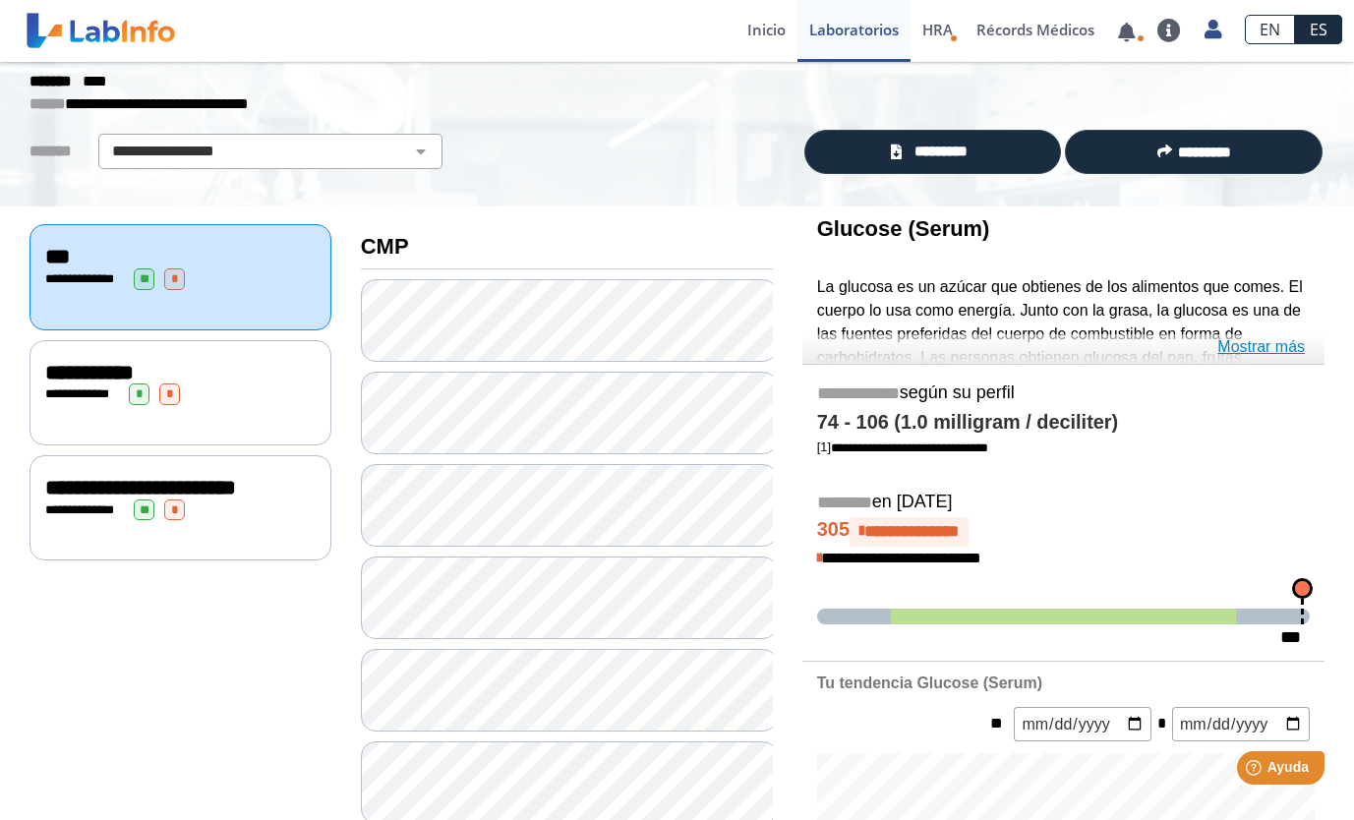
click at [1284, 351] on link "Mostrar más" at bounding box center [1262, 347] width 88 height 24
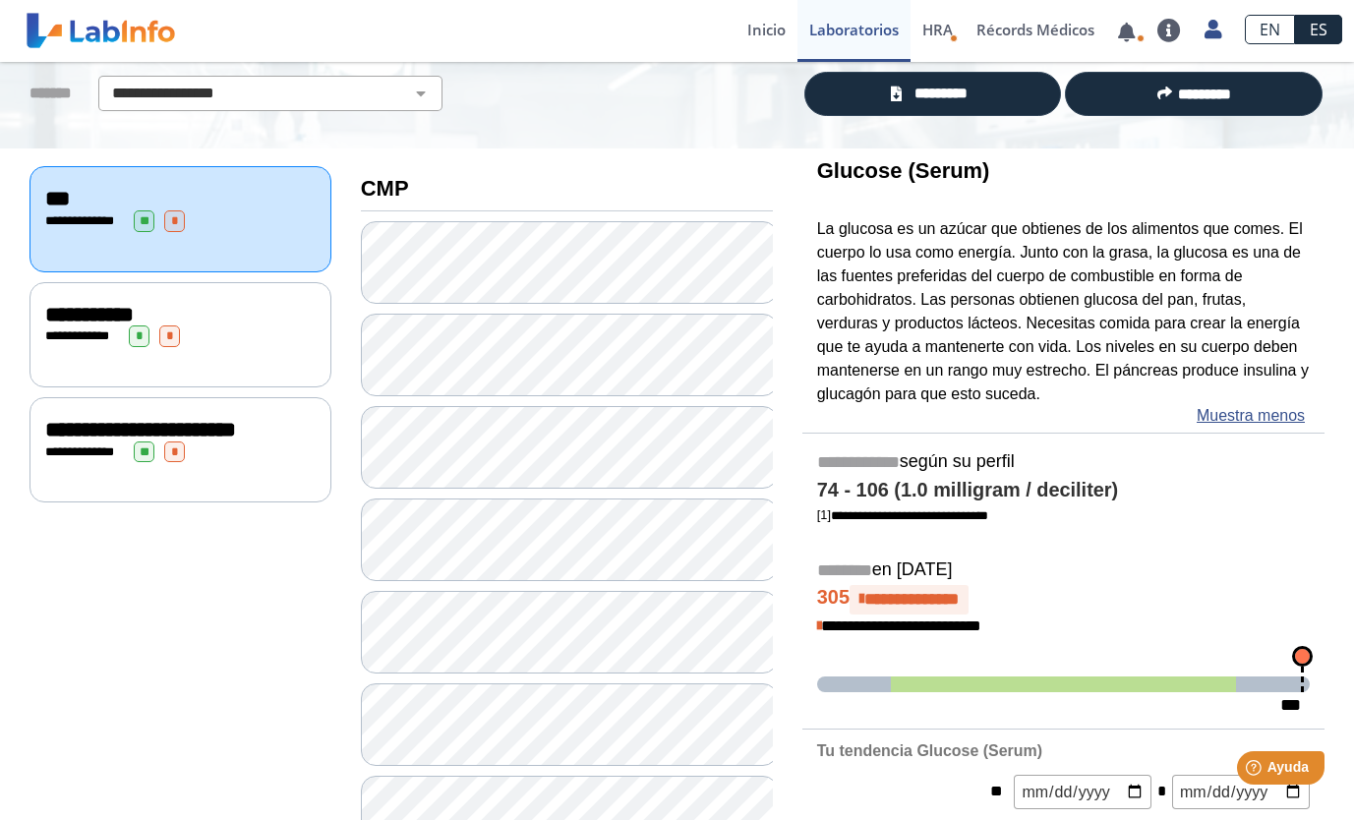
scroll to position [149, 0]
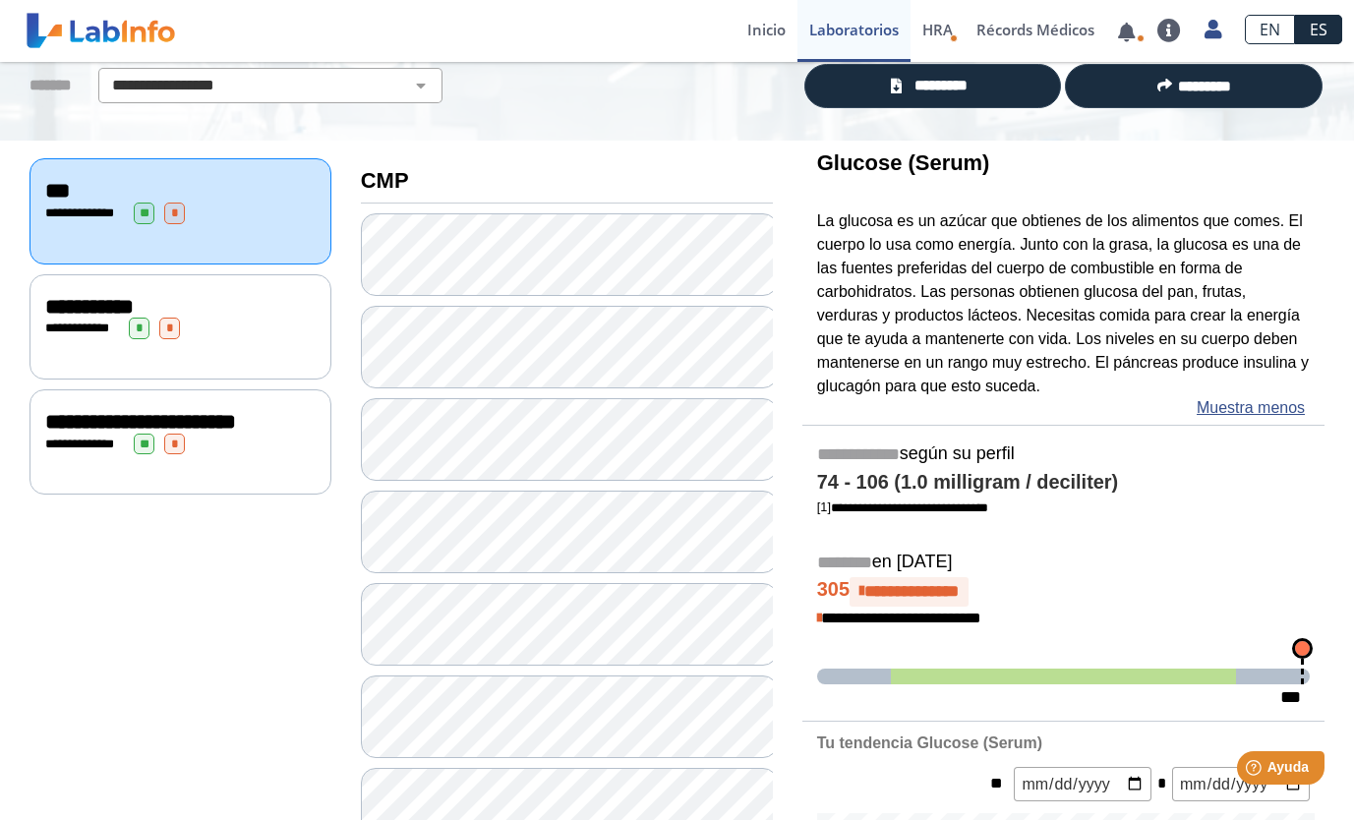
click at [278, 304] on div "**********" at bounding box center [180, 307] width 271 height 24
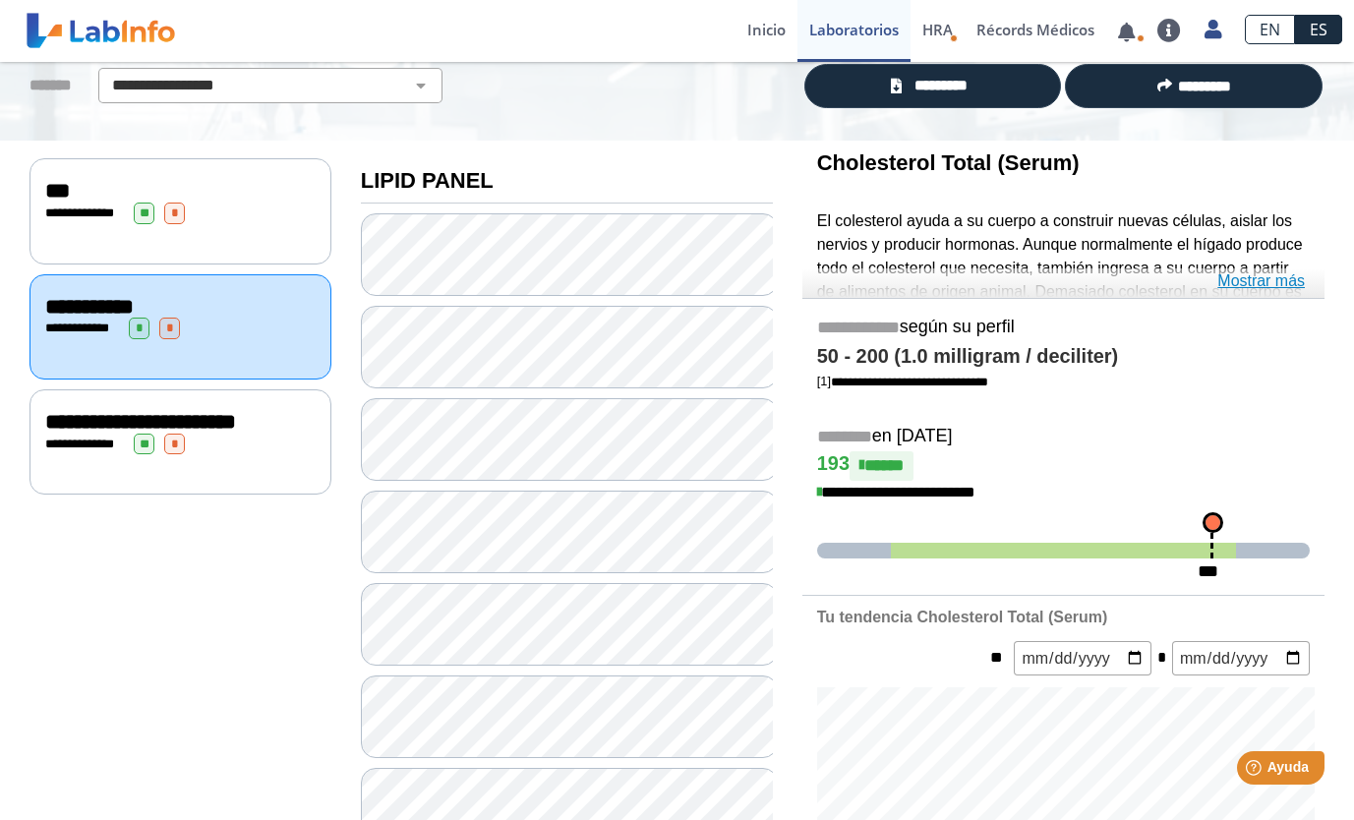
click at [1273, 279] on link "Mostrar más" at bounding box center [1262, 282] width 88 height 24
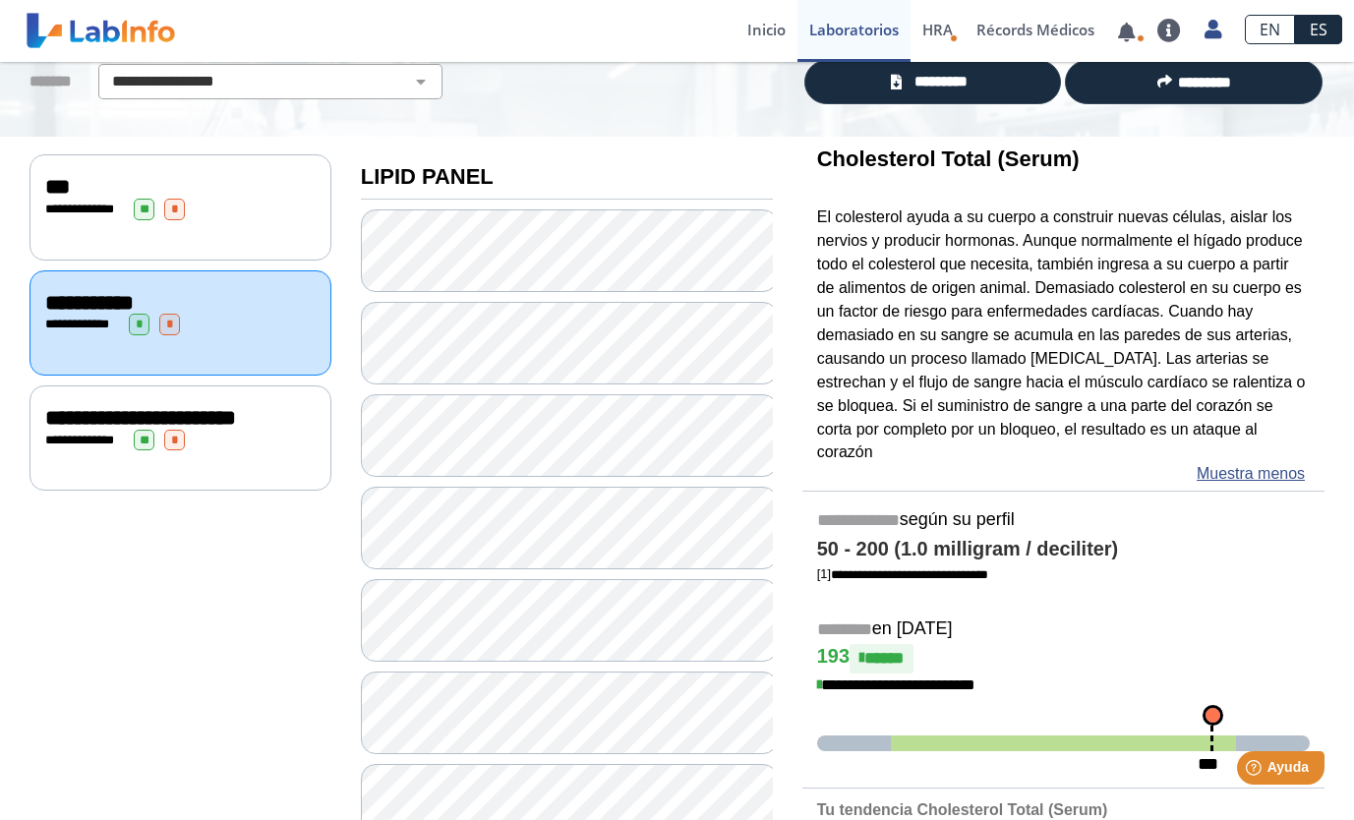
scroll to position [149, 0]
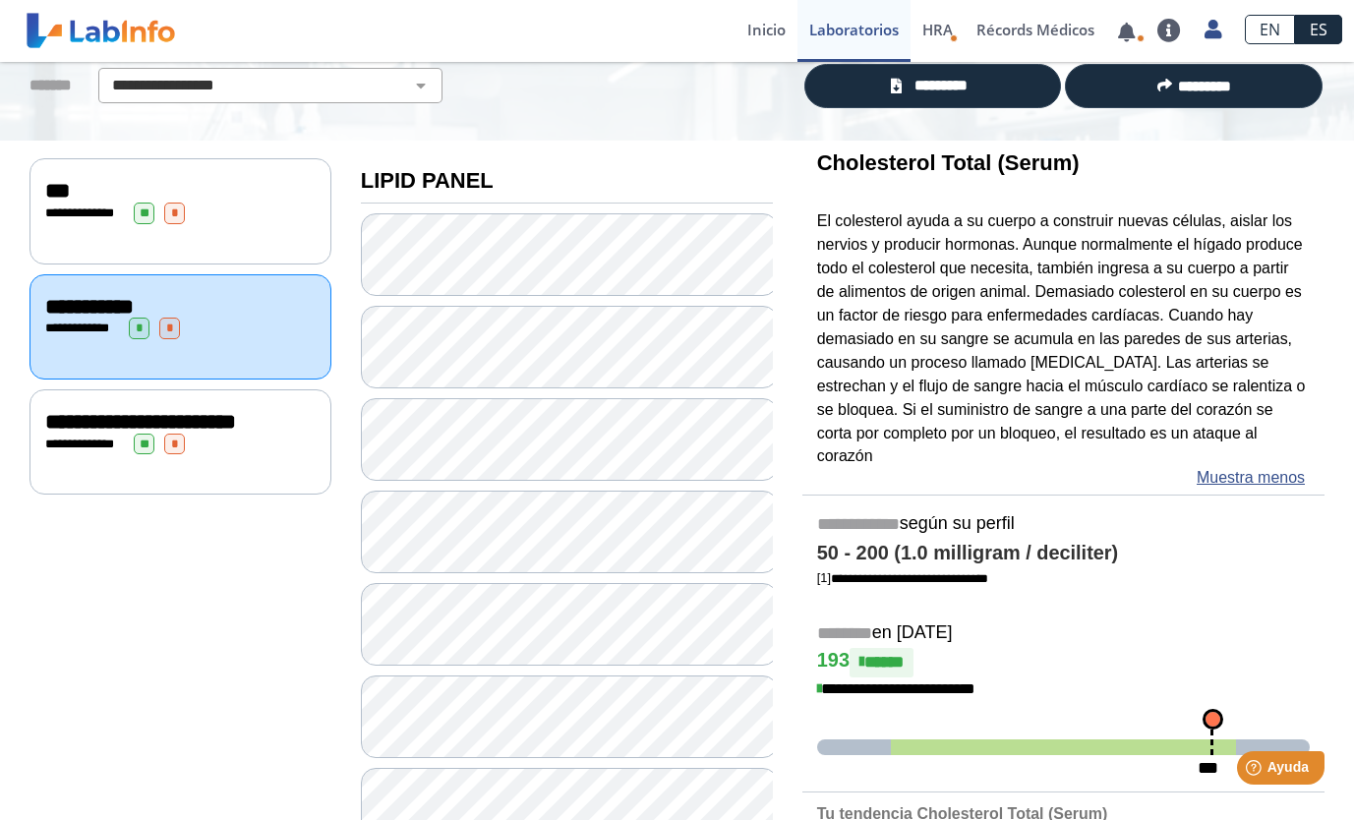
click at [232, 412] on div "**********" at bounding box center [180, 422] width 271 height 24
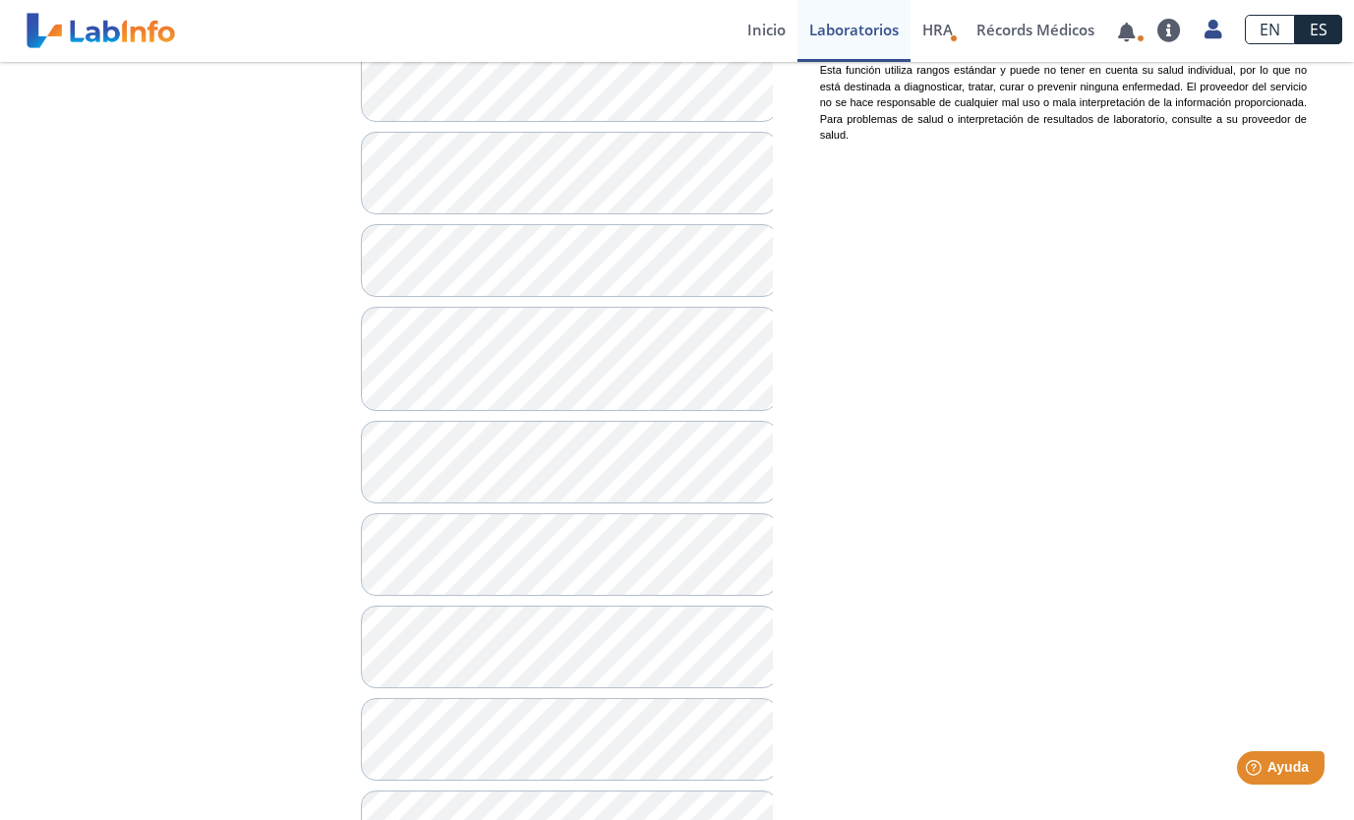
scroll to position [1460, 0]
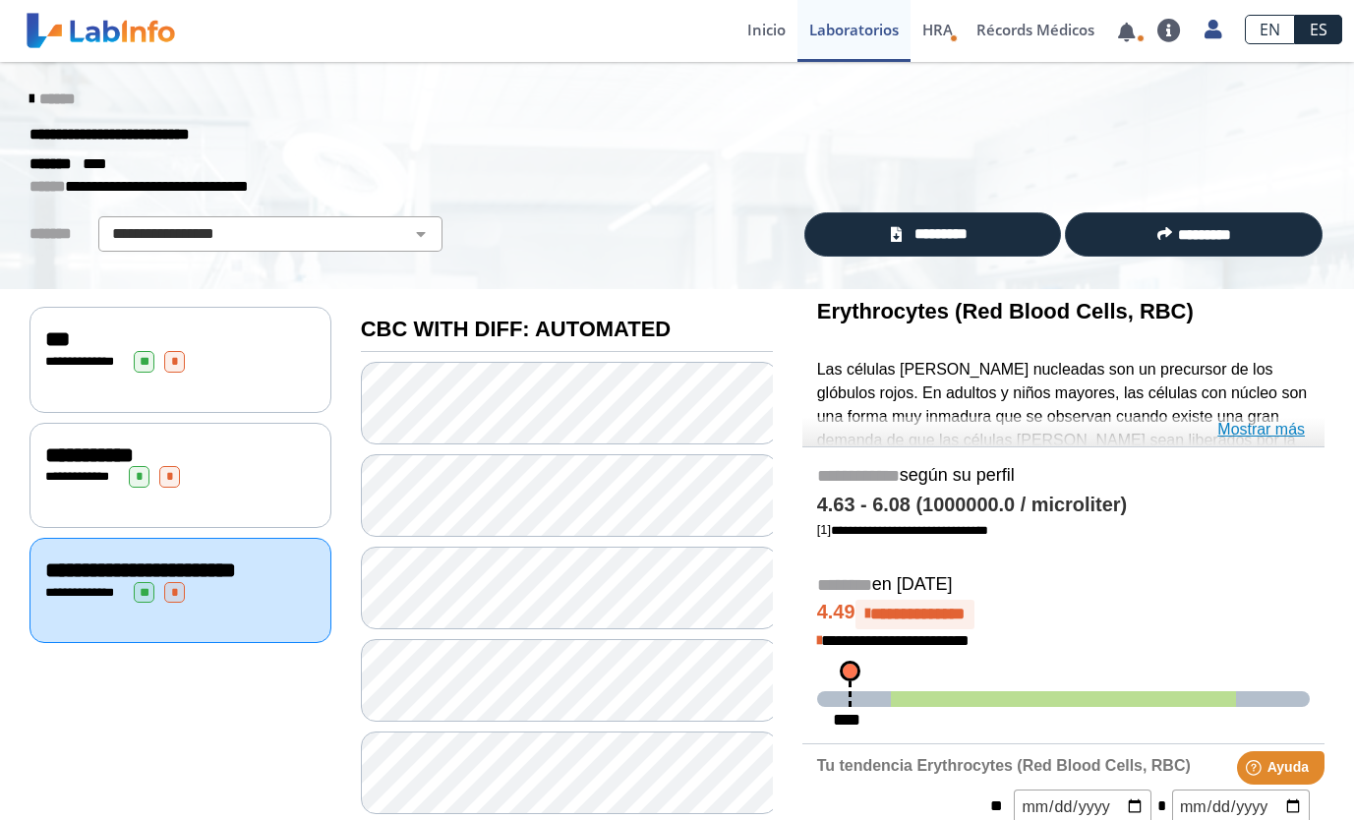
click at [1276, 423] on link "Mostrar más" at bounding box center [1262, 430] width 88 height 24
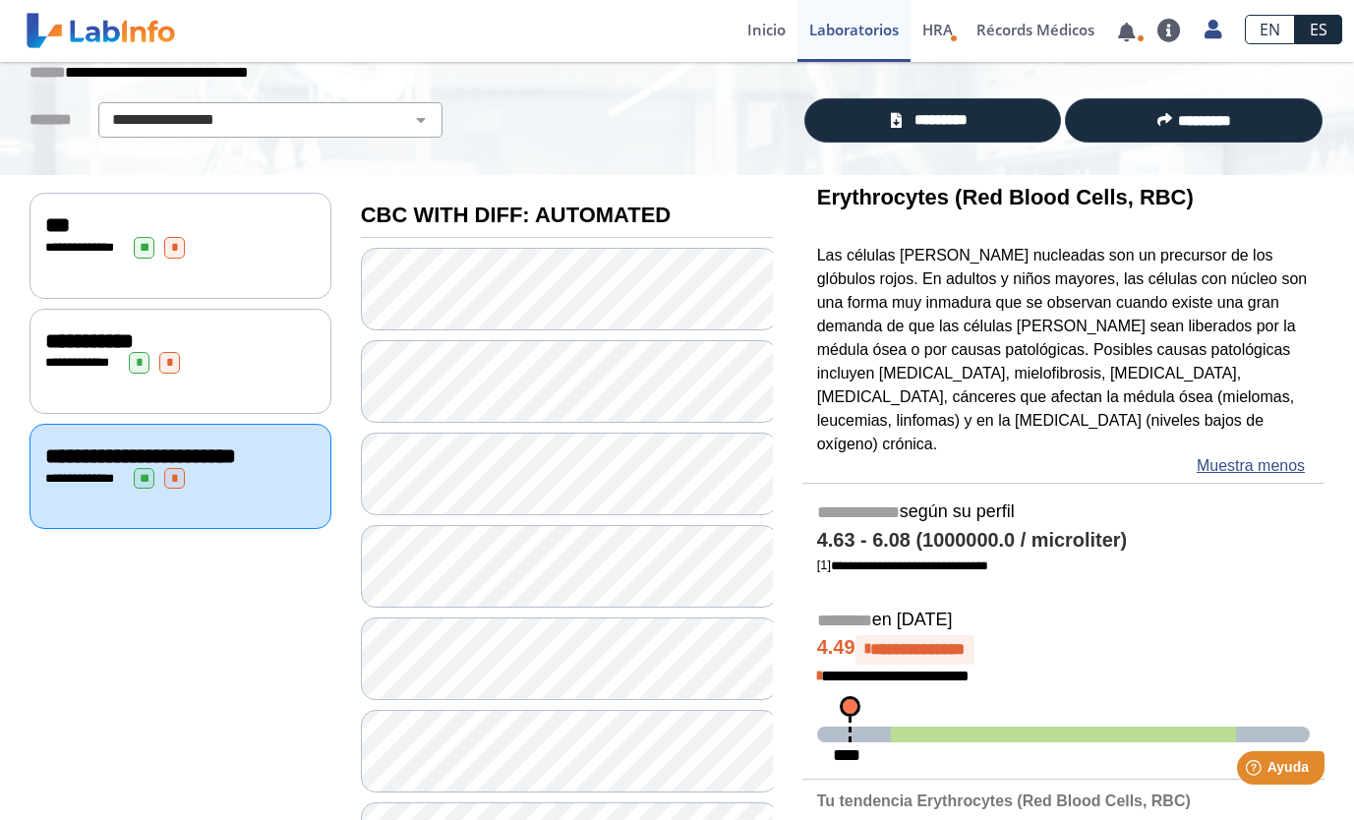
scroll to position [131, 0]
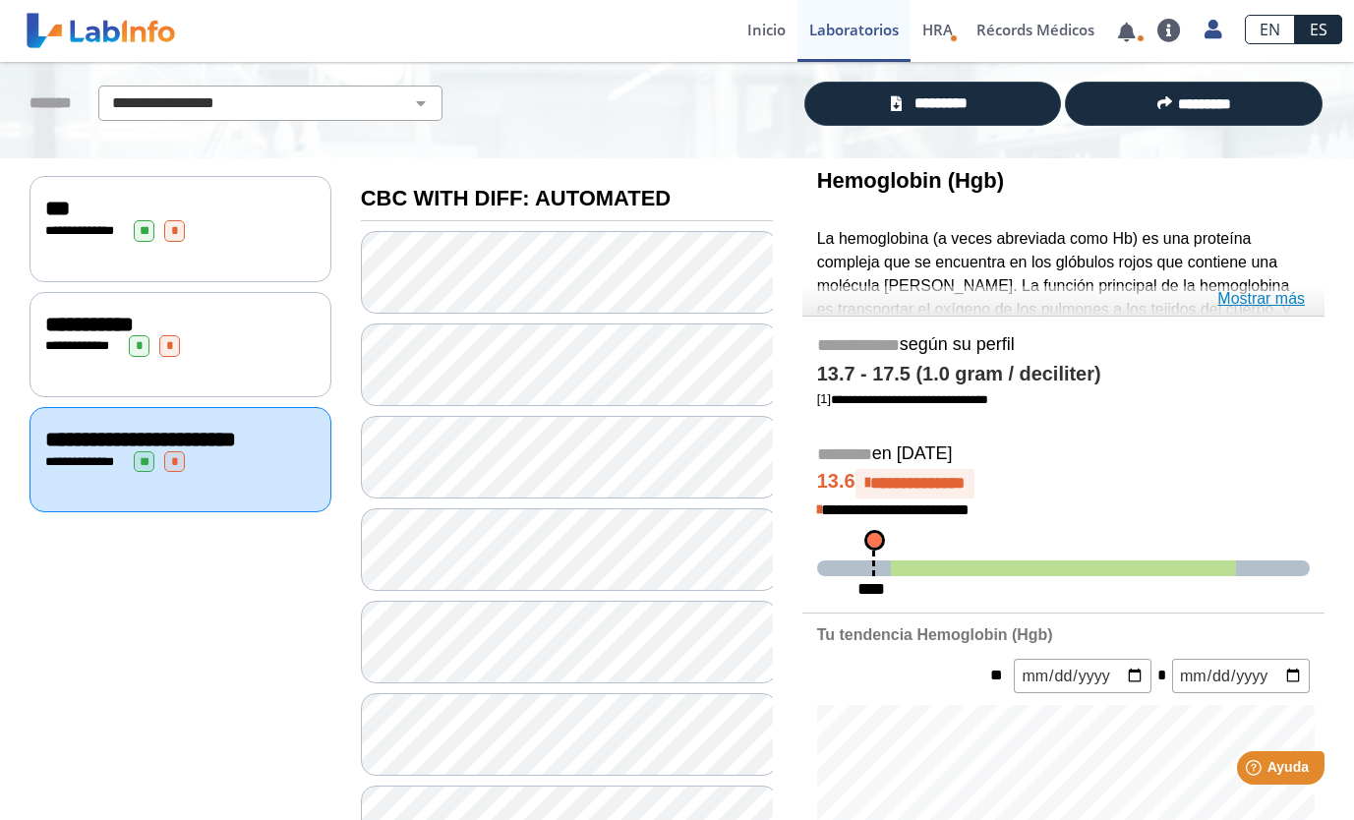
click at [1284, 308] on link "Mostrar más" at bounding box center [1262, 299] width 88 height 24
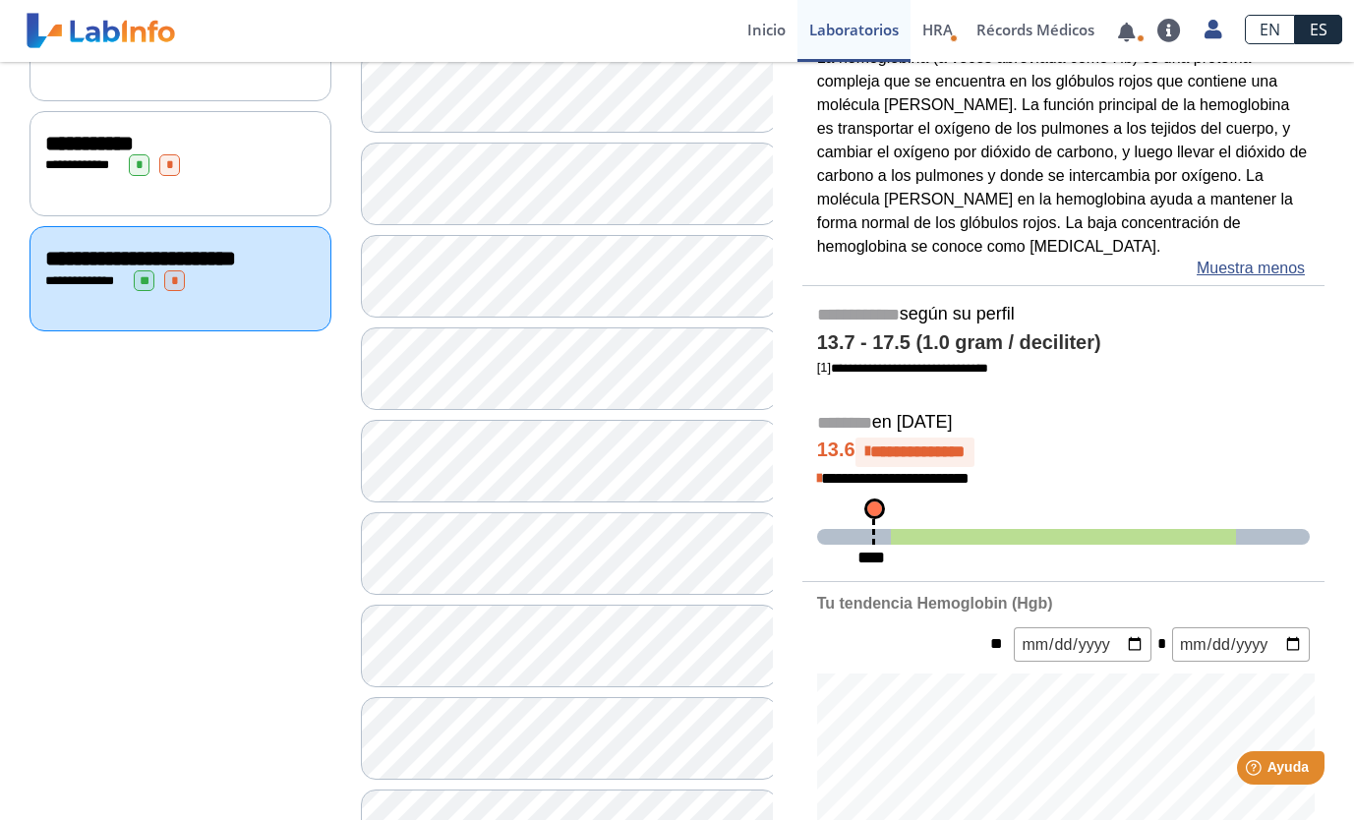
scroll to position [328, 0]
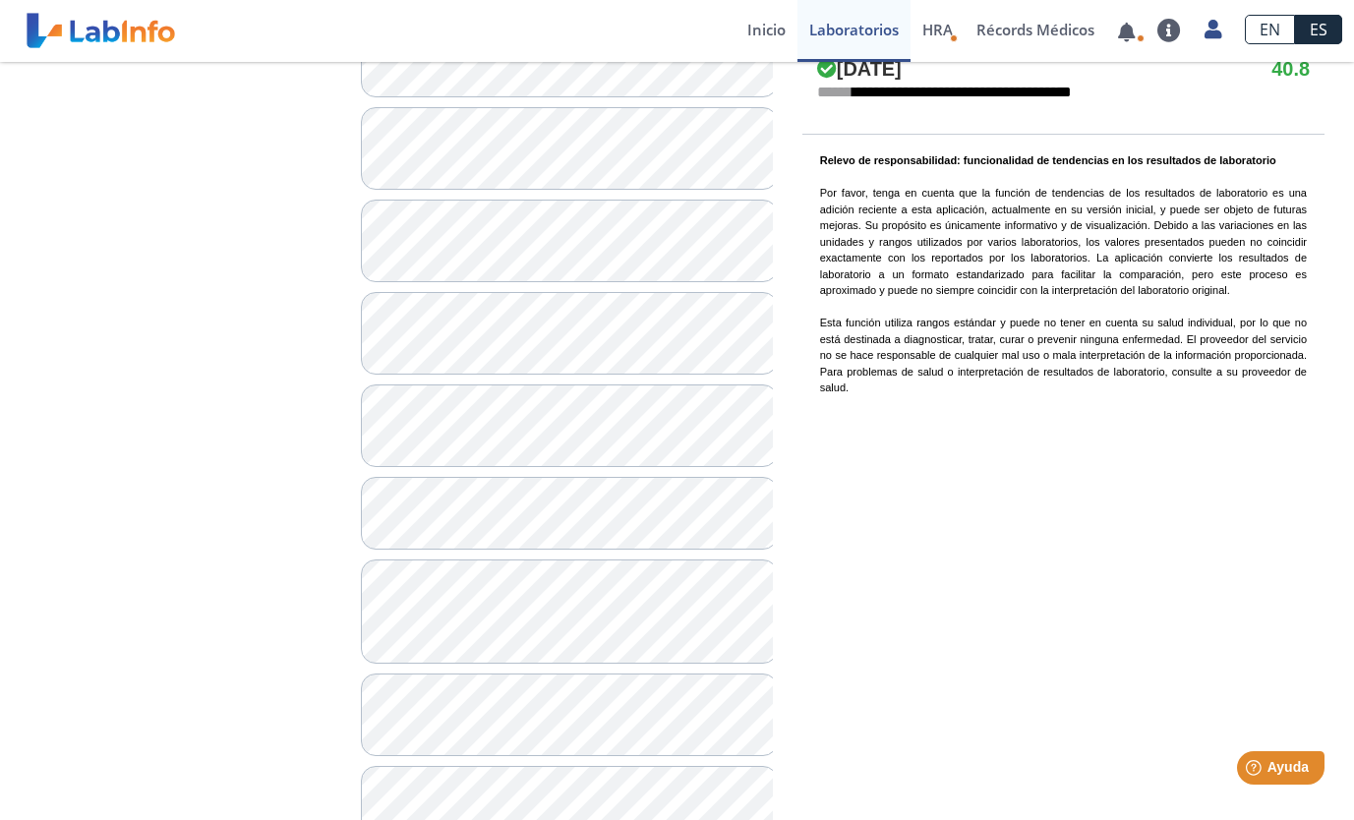
scroll to position [1180, 0]
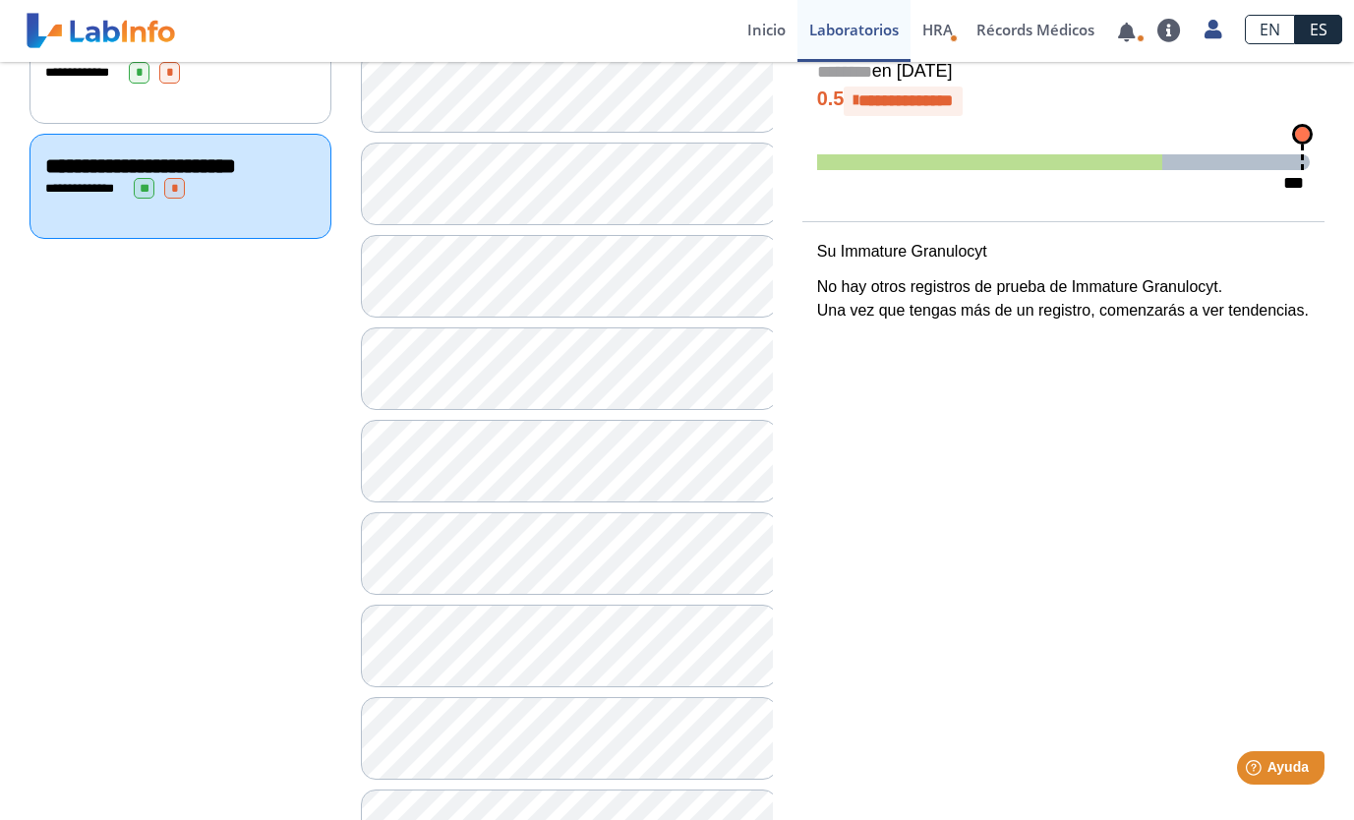
scroll to position [197, 0]
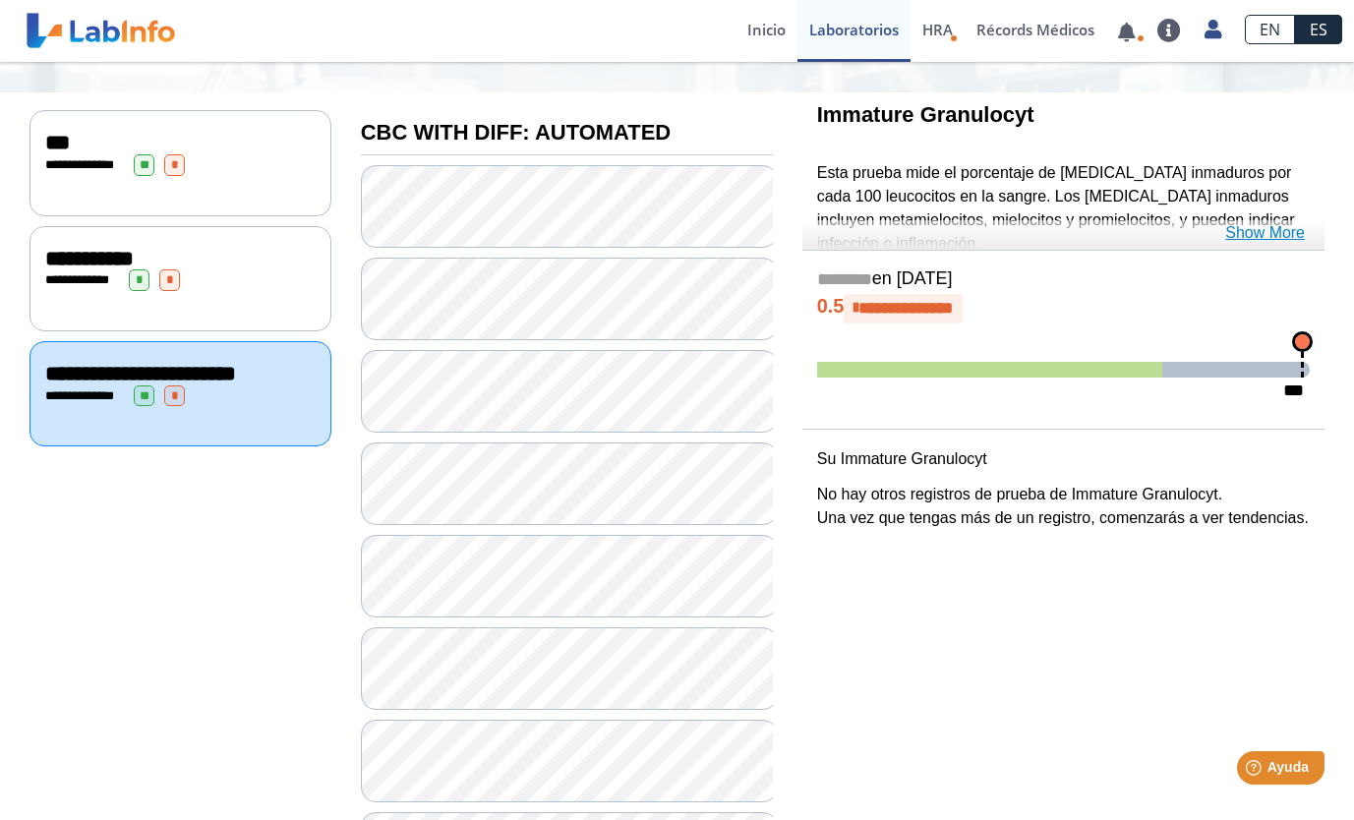
click at [1297, 238] on link "Show More" at bounding box center [1266, 233] width 80 height 24
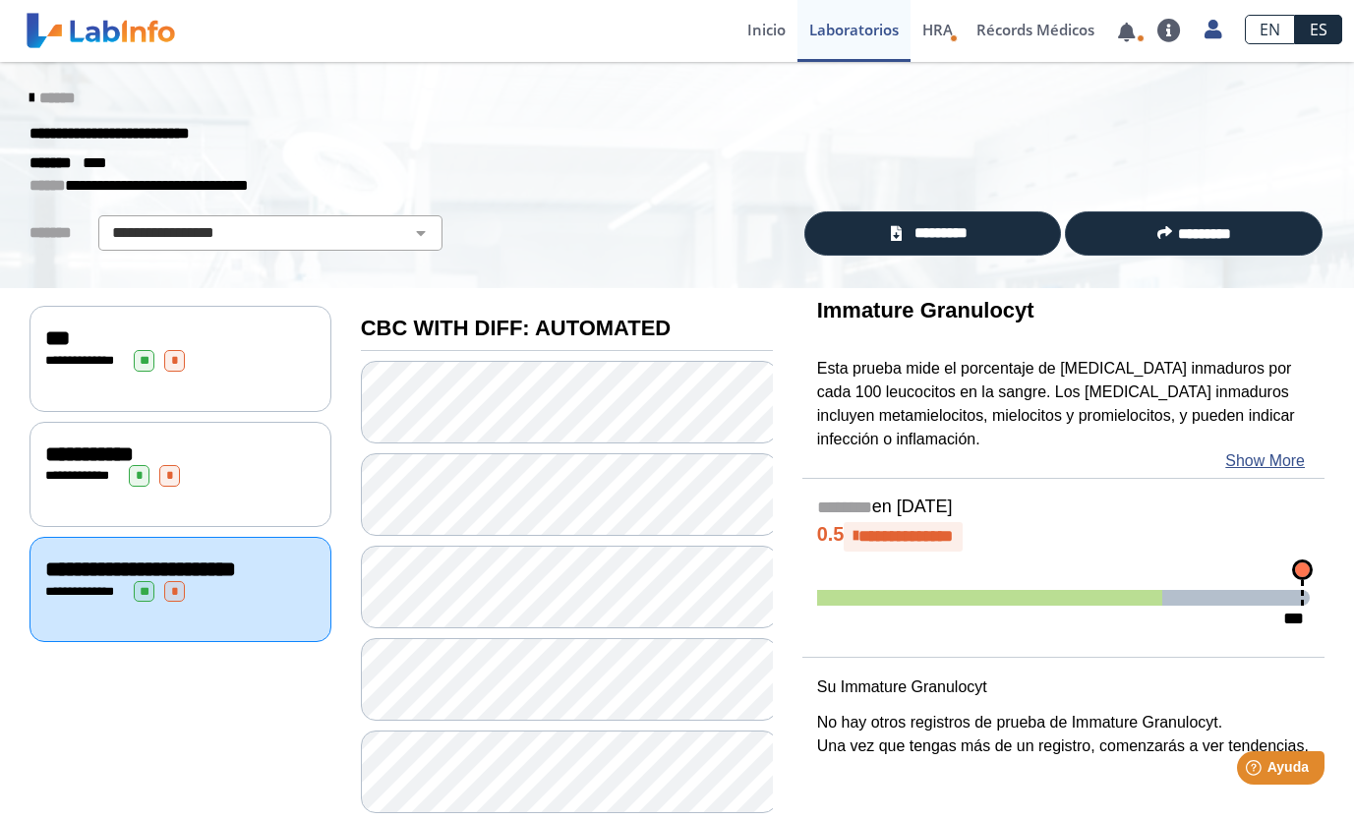
scroll to position [0, 0]
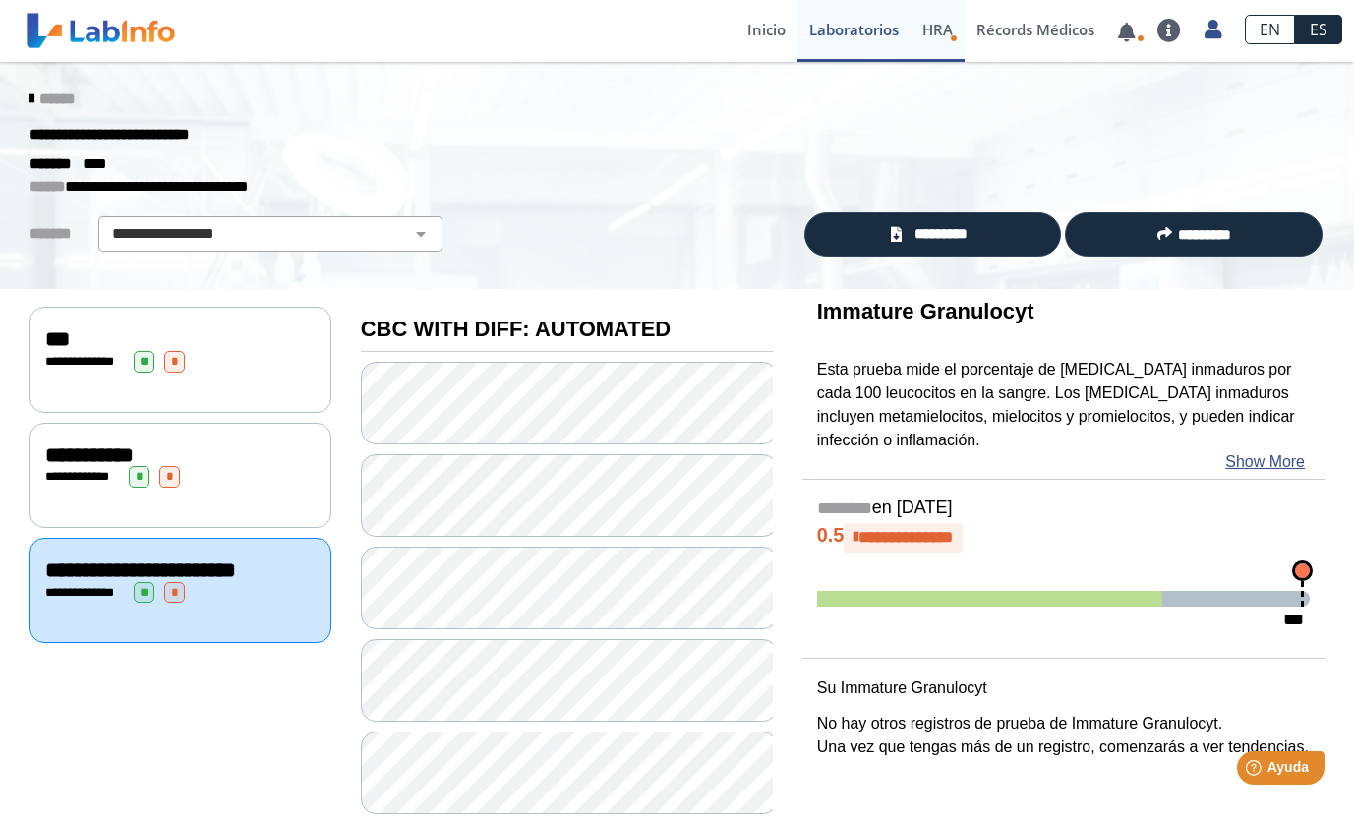
click at [935, 33] on span "HRA" at bounding box center [938, 30] width 30 height 20
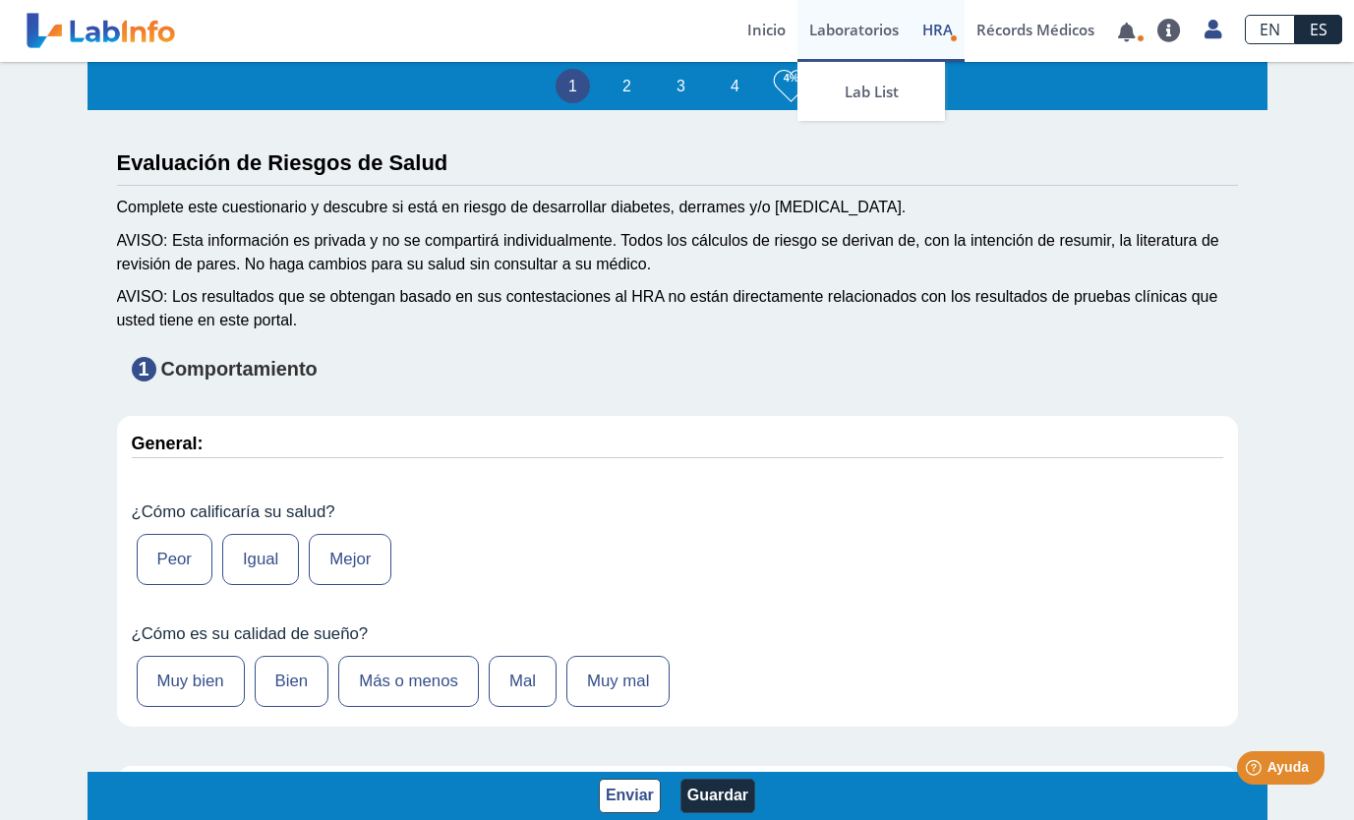
click at [889, 40] on link "Laboratorios" at bounding box center [854, 31] width 113 height 62
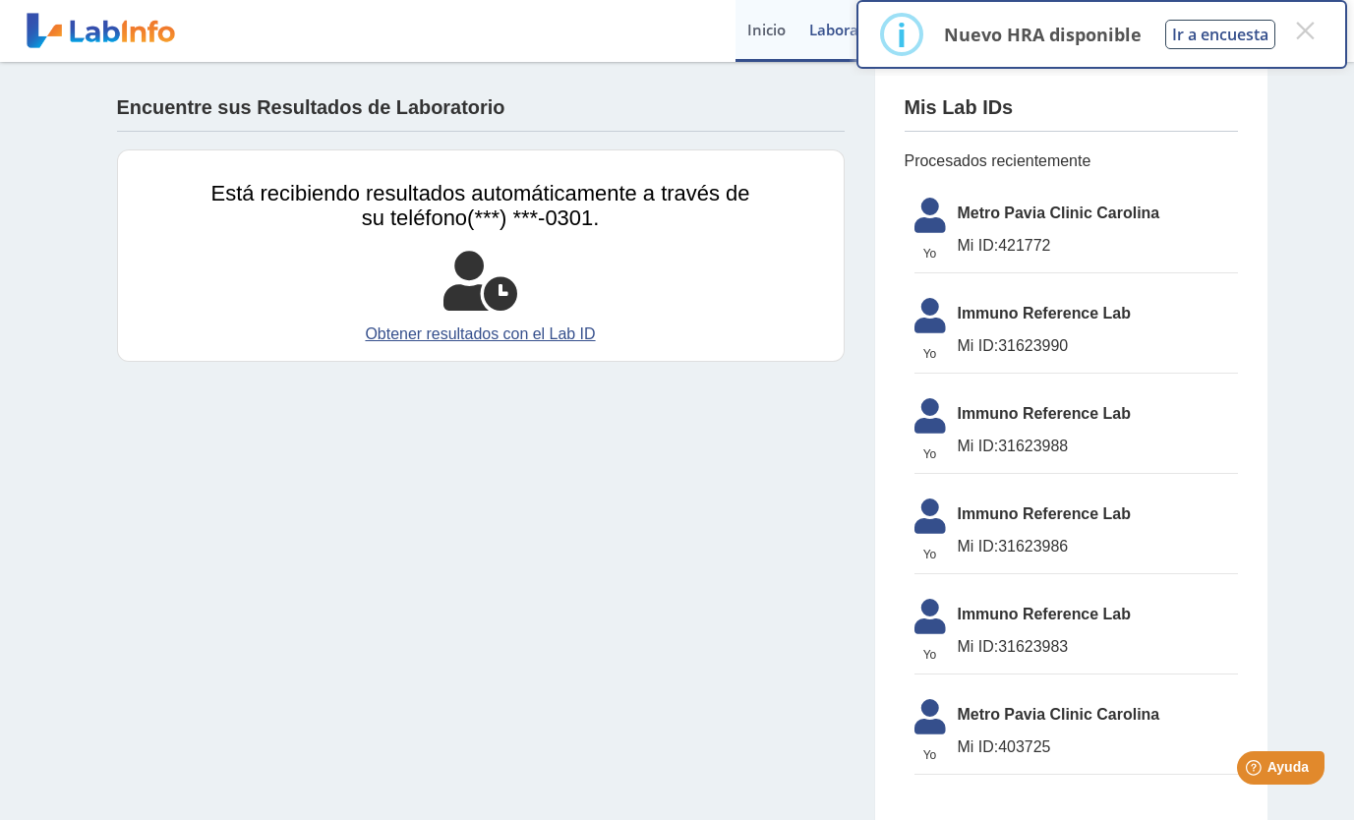
click at [760, 30] on link "Inicio" at bounding box center [767, 31] width 62 height 62
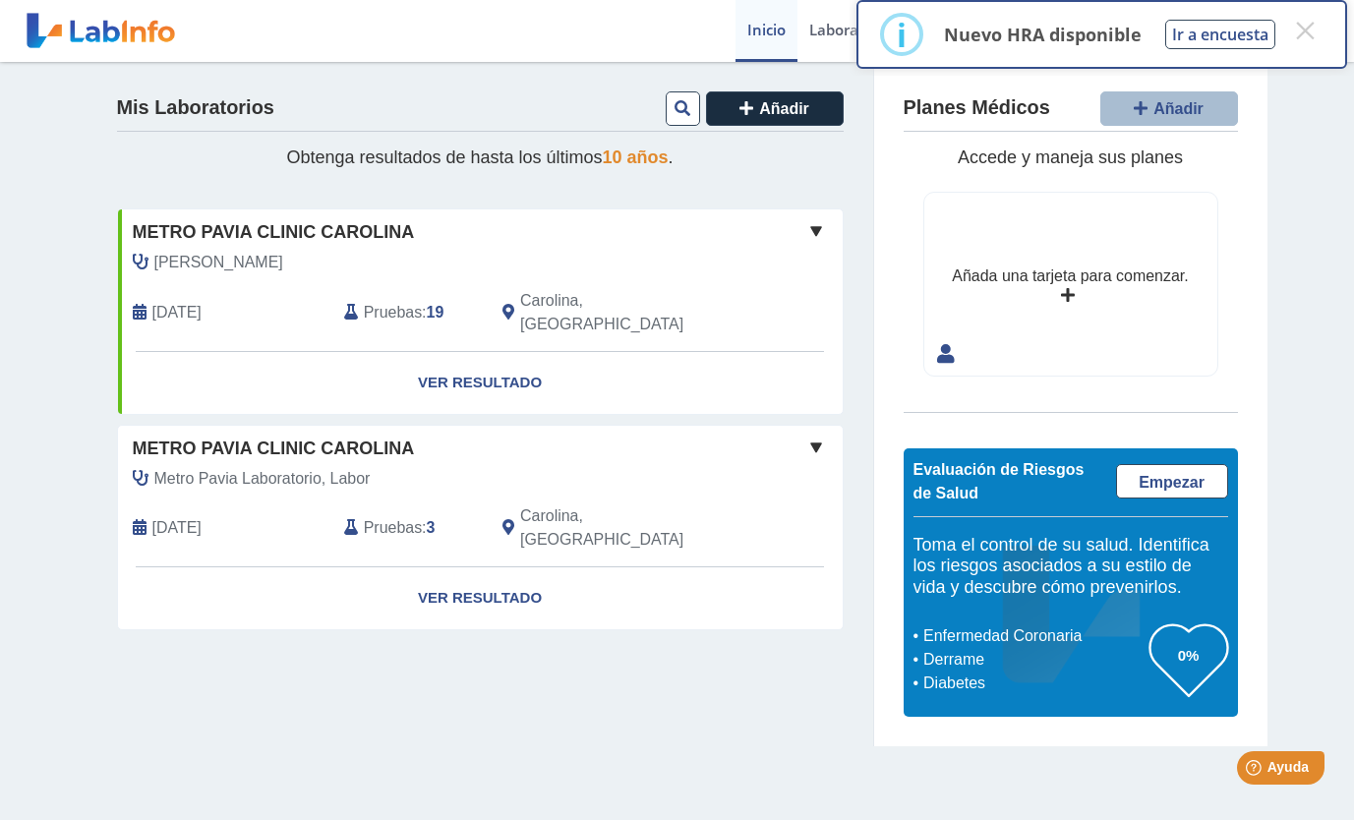
click at [762, 40] on link "Inicio" at bounding box center [767, 31] width 62 height 62
drag, startPoint x: 1298, startPoint y: 32, endPoint x: 1278, endPoint y: 36, distance: 21.0
click at [1298, 35] on button "×" at bounding box center [1305, 30] width 35 height 35
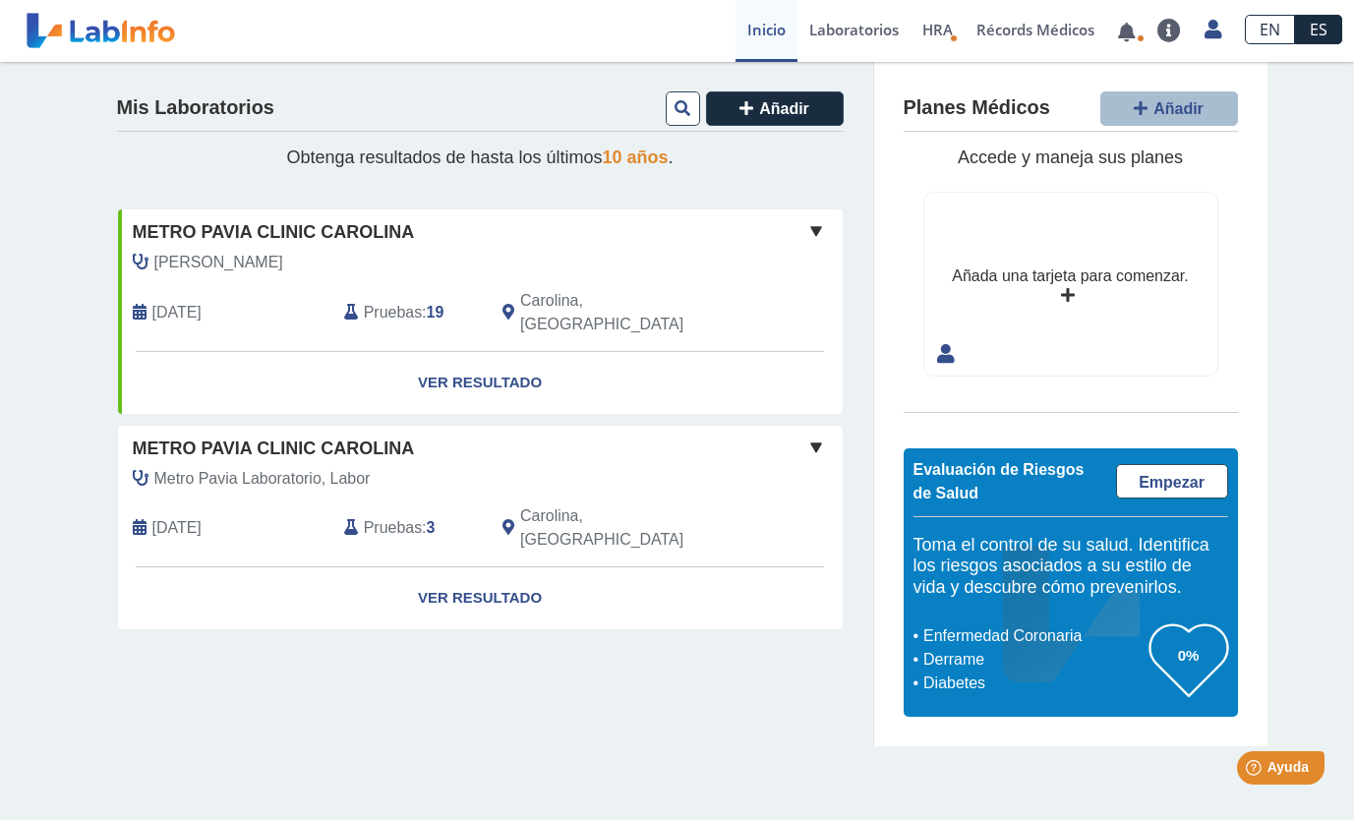
click at [787, 17] on link "Inicio" at bounding box center [767, 31] width 62 height 62
click at [513, 568] on link "Ver Resultado" at bounding box center [480, 599] width 725 height 62
